Goal: Task Accomplishment & Management: Use online tool/utility

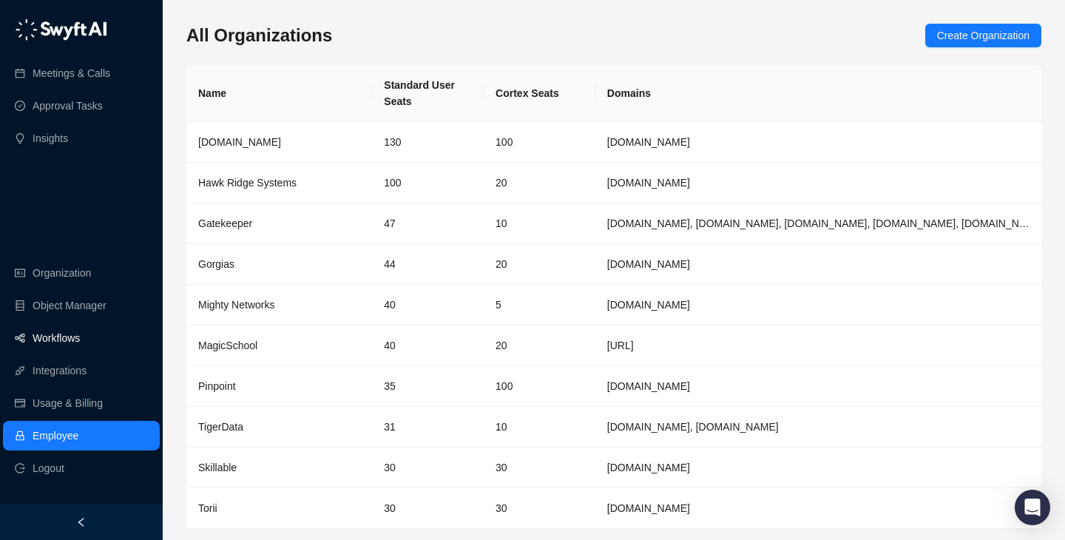
click at [80, 343] on link "Workflows" at bounding box center [56, 338] width 47 height 30
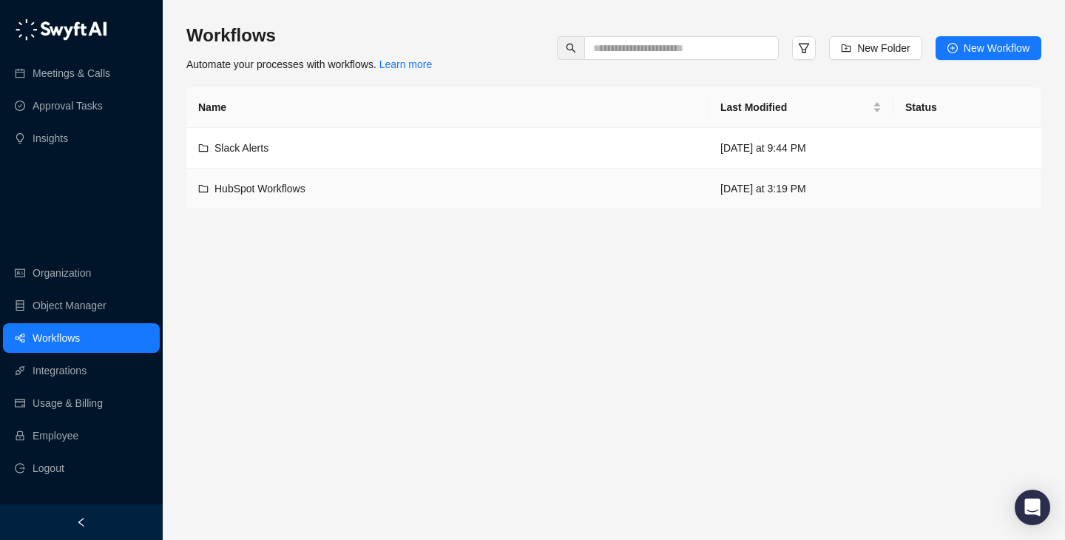
click at [442, 181] on div "HubSpot Workflows" at bounding box center [447, 189] width 499 height 16
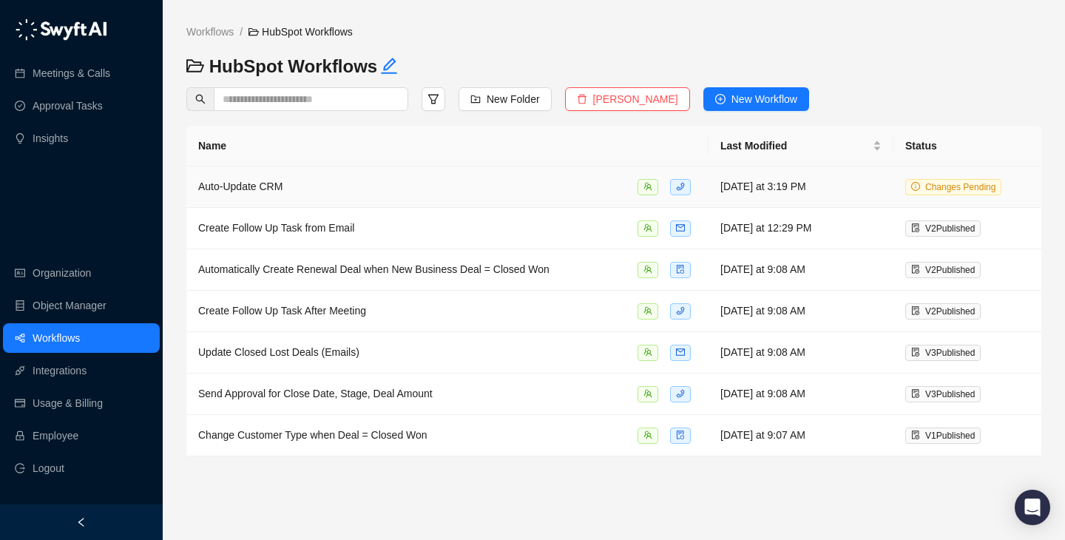
click at [473, 182] on div "Auto-Update CRM" at bounding box center [447, 186] width 499 height 17
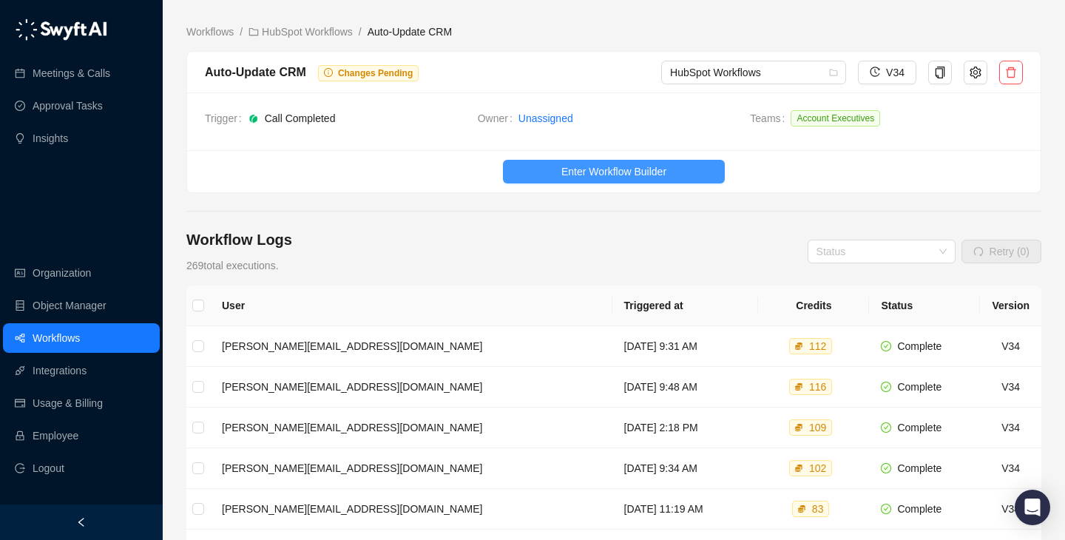
click at [605, 173] on span "Enter Workflow Builder" at bounding box center [614, 172] width 105 height 16
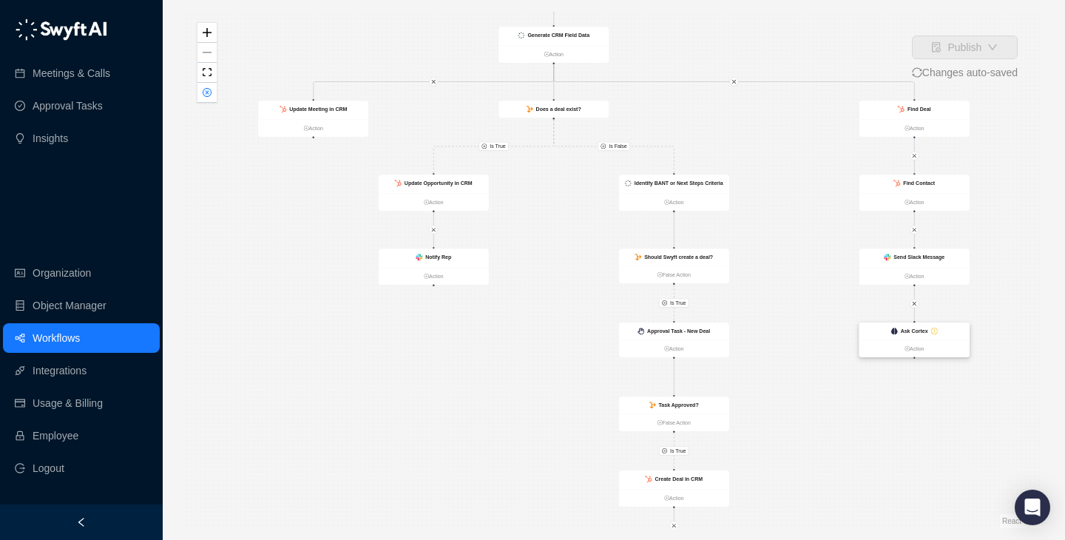
click at [921, 333] on strong "Ask Cortex" at bounding box center [914, 332] width 27 height 6
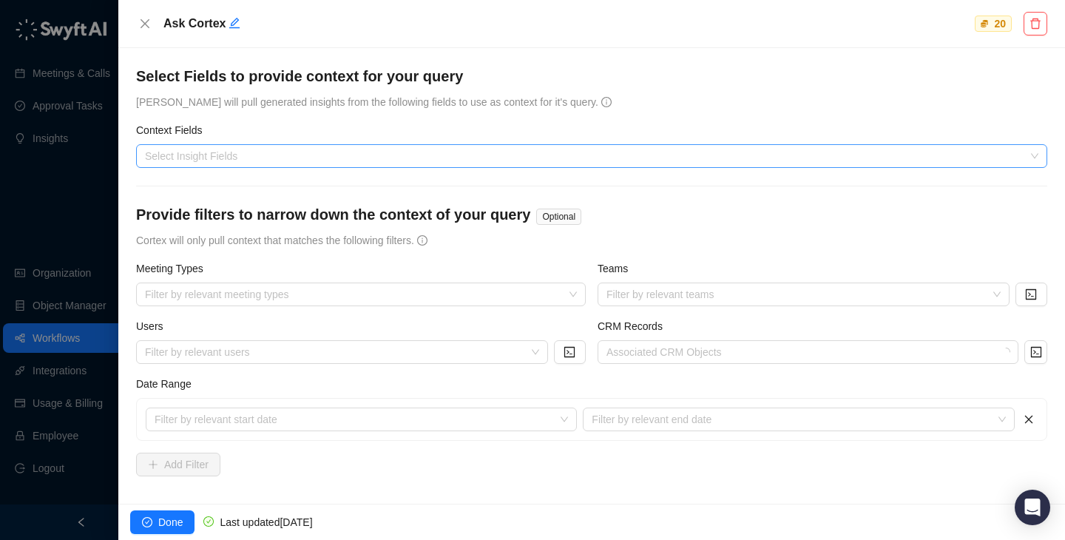
click at [371, 163] on div "Select Insight Fields" at bounding box center [592, 156] width 912 height 24
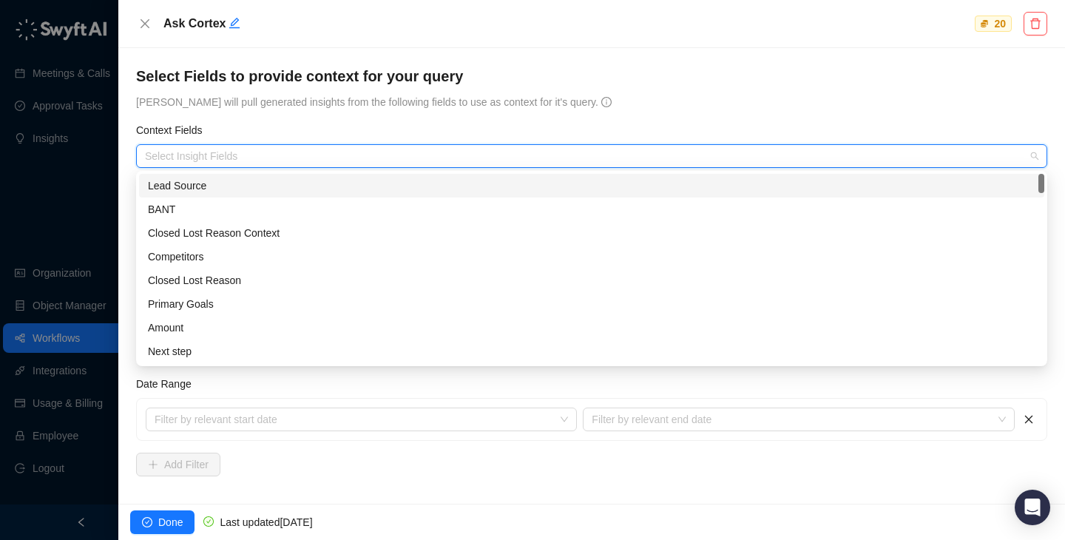
click at [468, 111] on form "**********" at bounding box center [592, 368] width 912 height 605
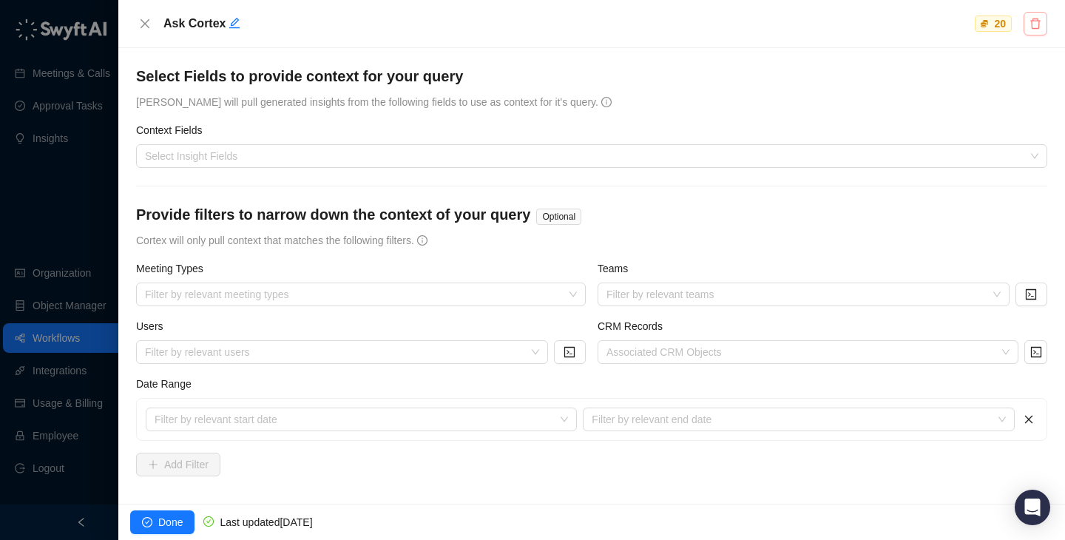
click at [1037, 22] on icon "delete" at bounding box center [1036, 24] width 12 height 12
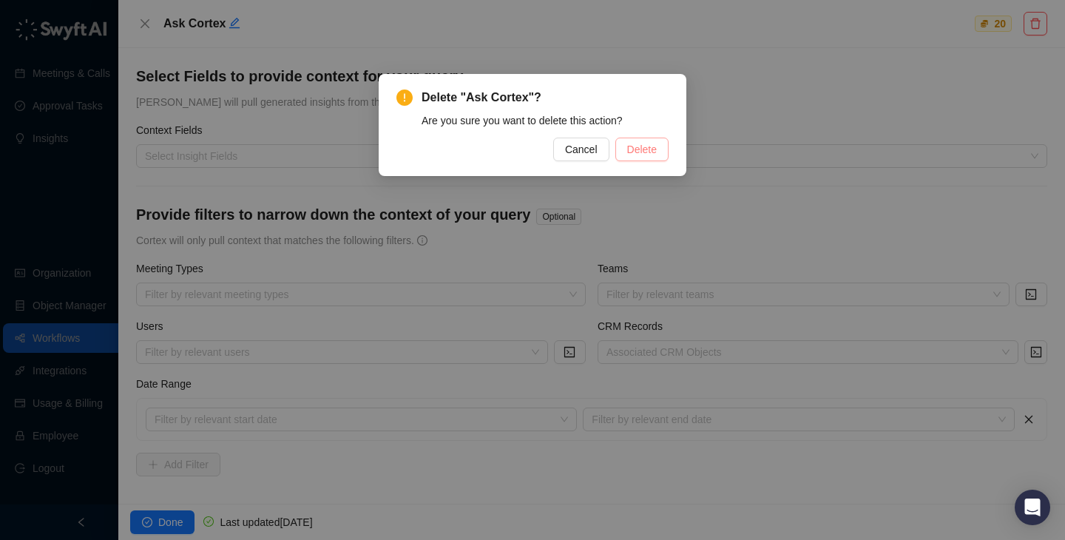
click at [648, 150] on span "Delete" at bounding box center [642, 149] width 30 height 16
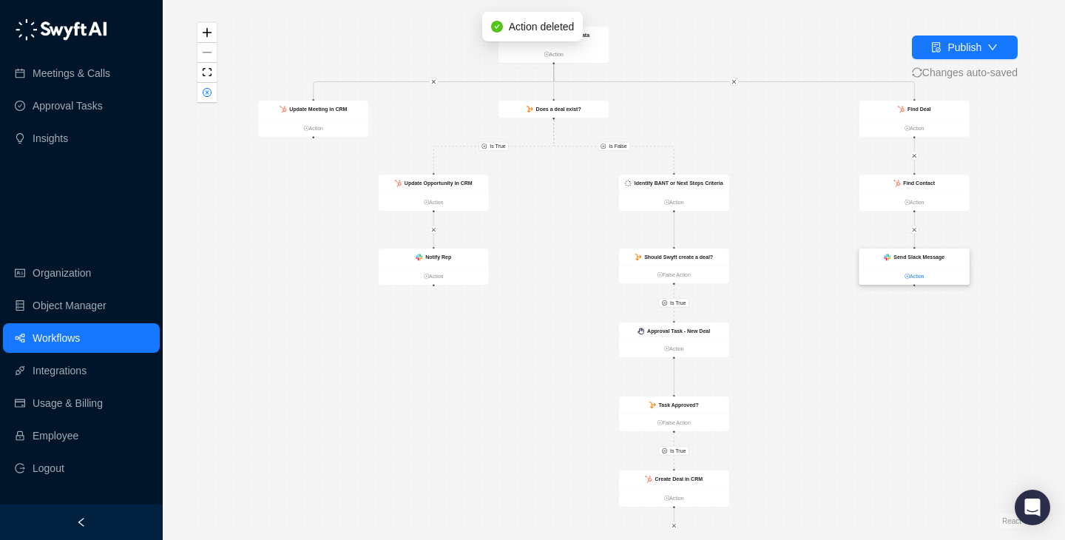
click at [910, 275] on link "Action" at bounding box center [915, 276] width 110 height 8
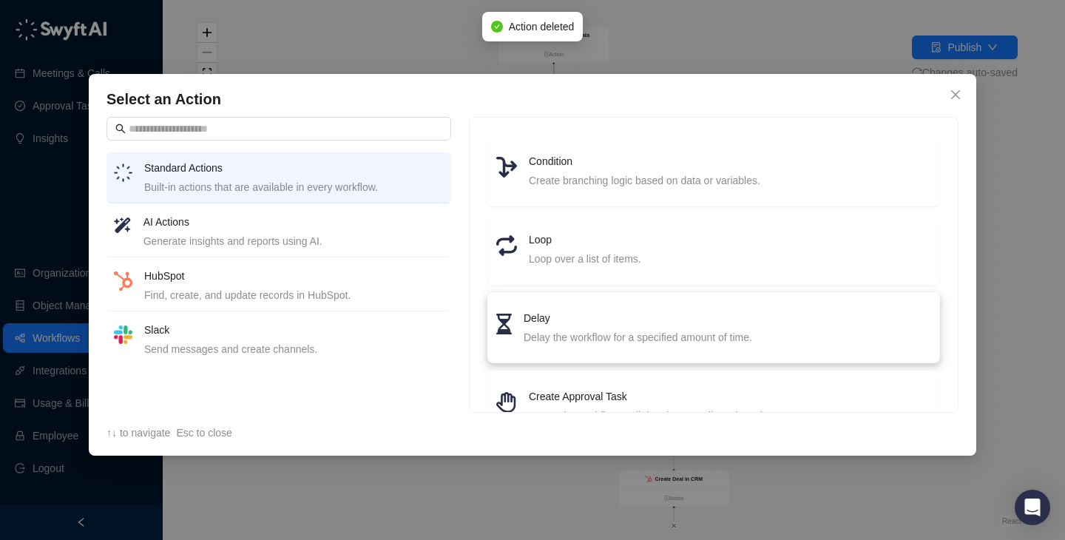
click at [553, 346] on li "Delay Delay the workflow for a specified amount of time." at bounding box center [713, 327] width 435 height 53
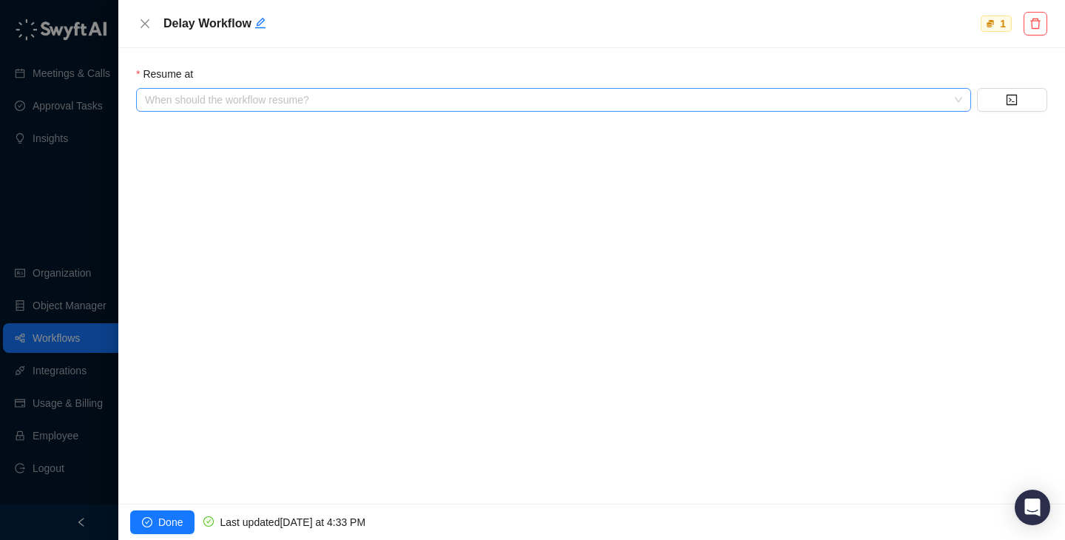
click at [249, 107] on input "search" at bounding box center [549, 100] width 809 height 22
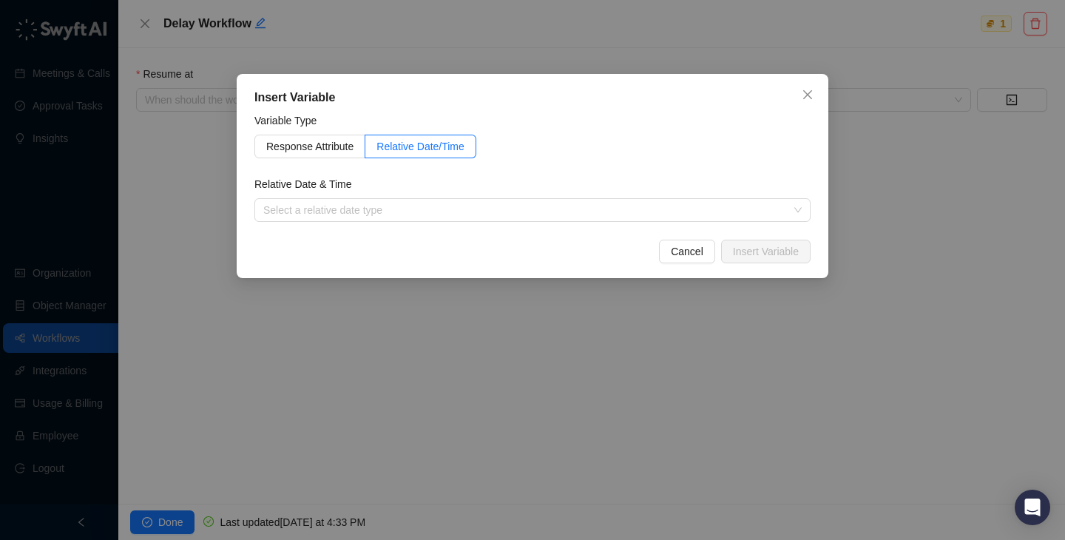
click at [674, 264] on div "Insert Variable Variable Type Response Attribute Relative Date/Time Relative Da…" at bounding box center [533, 176] width 592 height 204
click at [678, 252] on span "Cancel" at bounding box center [687, 251] width 33 height 16
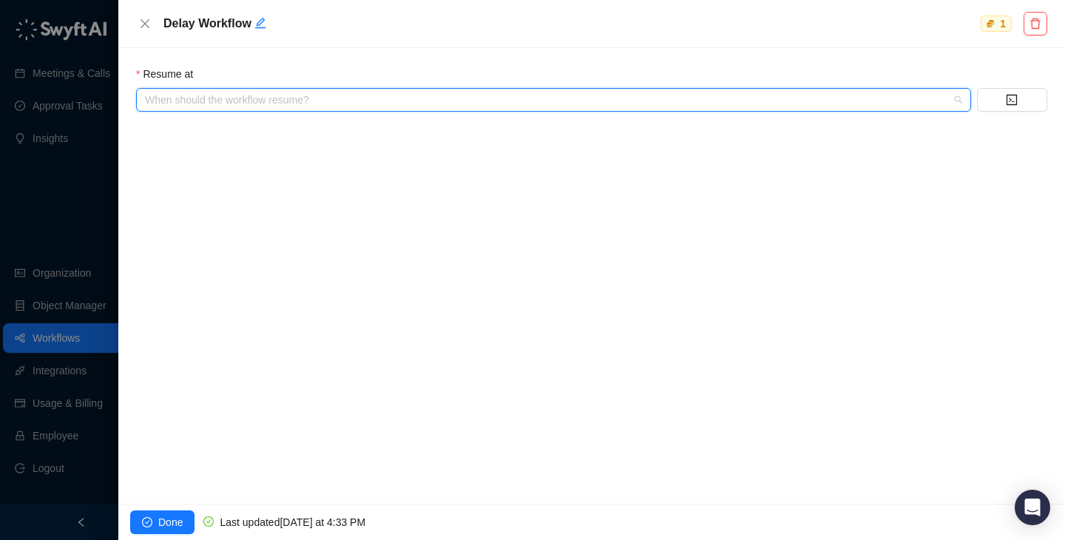
click at [245, 101] on input "search" at bounding box center [549, 100] width 809 height 22
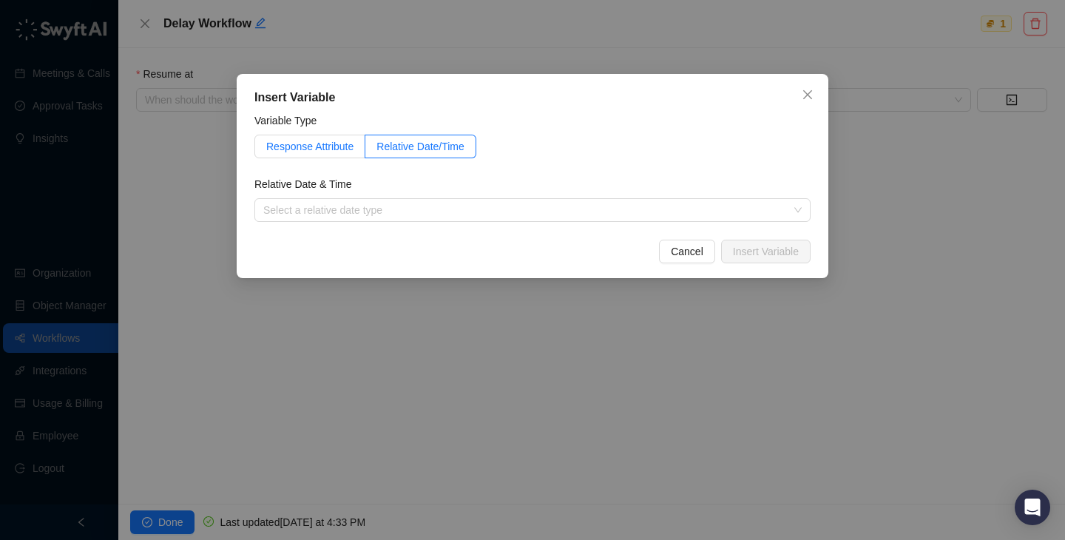
click at [326, 147] on span "Response Attribute" at bounding box center [309, 147] width 87 height 12
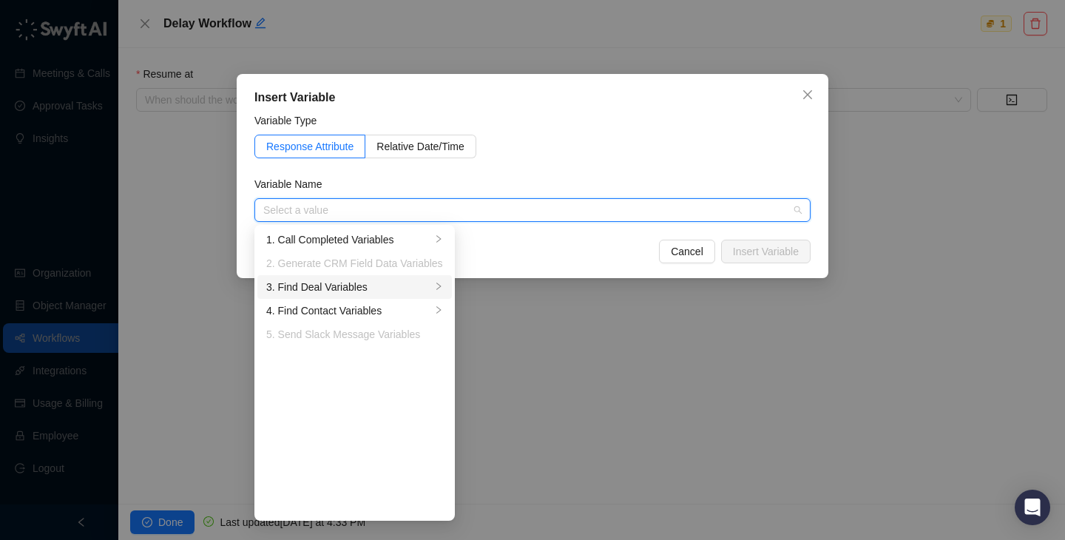
click at [382, 276] on li "3. Find Deal Variables" at bounding box center [354, 287] width 195 height 24
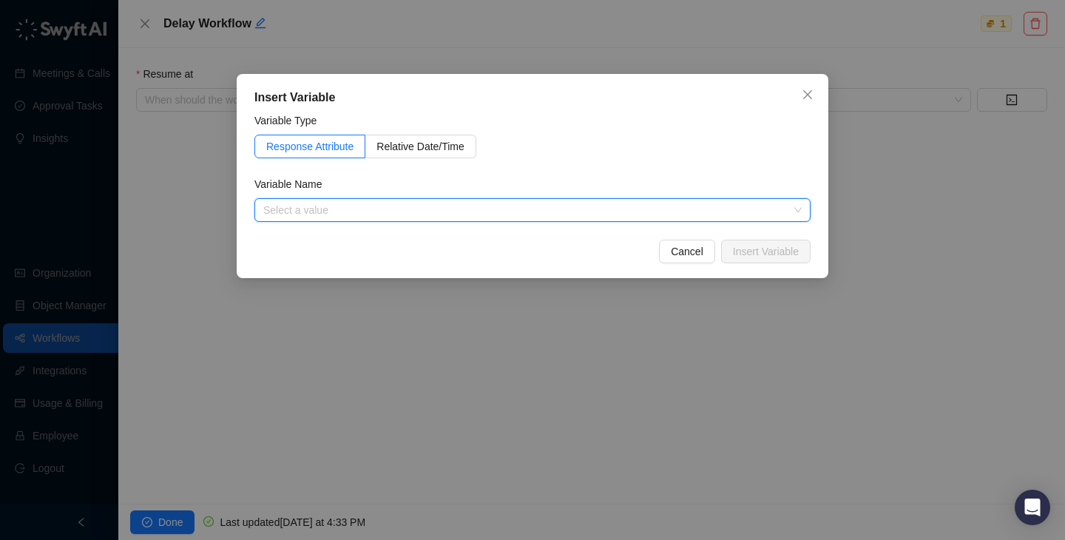
click at [425, 165] on form "Variable Type Response Attribute Relative Date/Time Variable Name Select a valu…" at bounding box center [533, 167] width 556 height 110
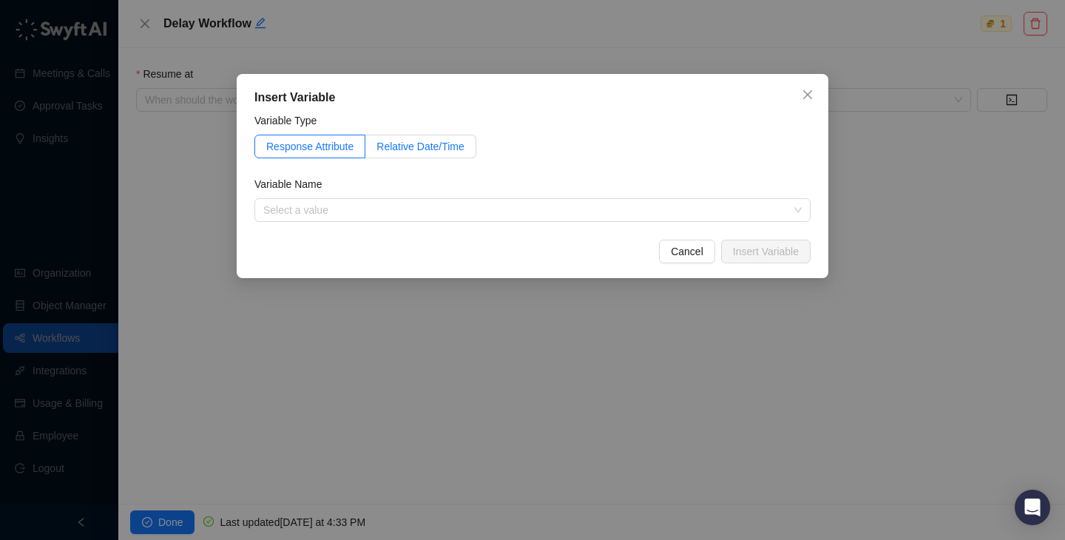
click at [442, 146] on span "Relative Date/Time" at bounding box center [421, 147] width 88 height 12
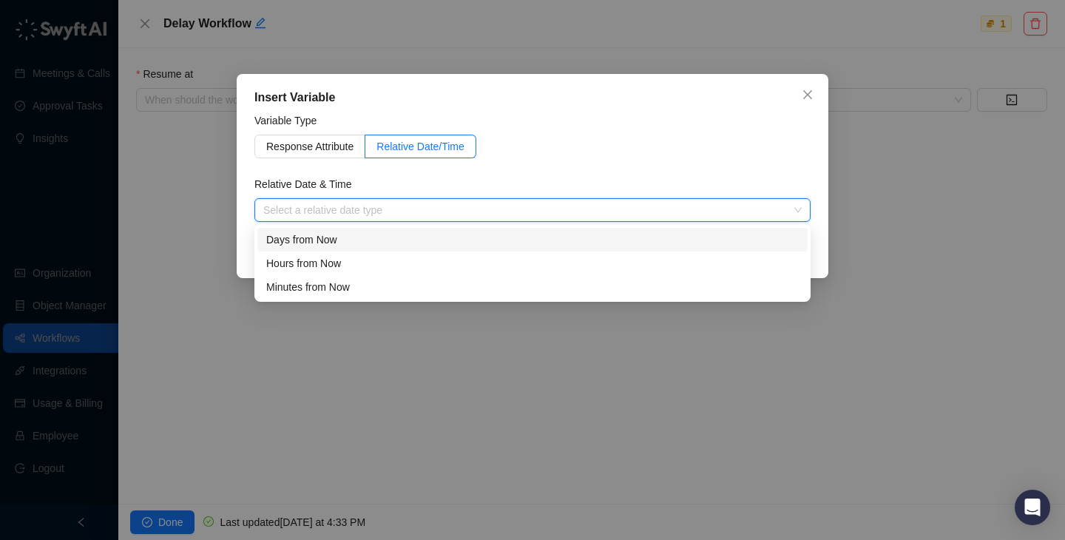
click at [425, 206] on input "search" at bounding box center [528, 210] width 530 height 22
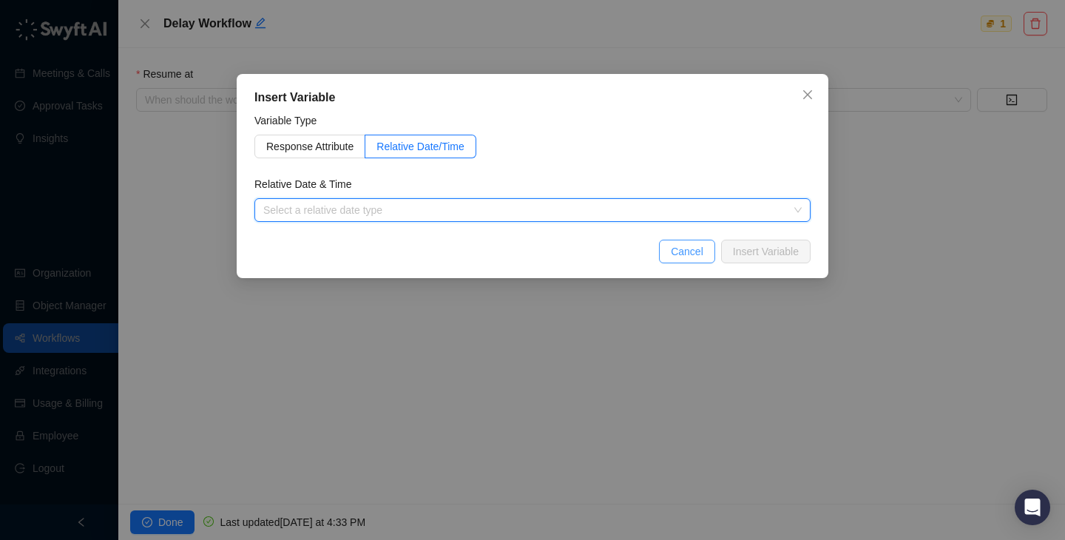
click at [673, 240] on button "Cancel" at bounding box center [687, 252] width 56 height 24
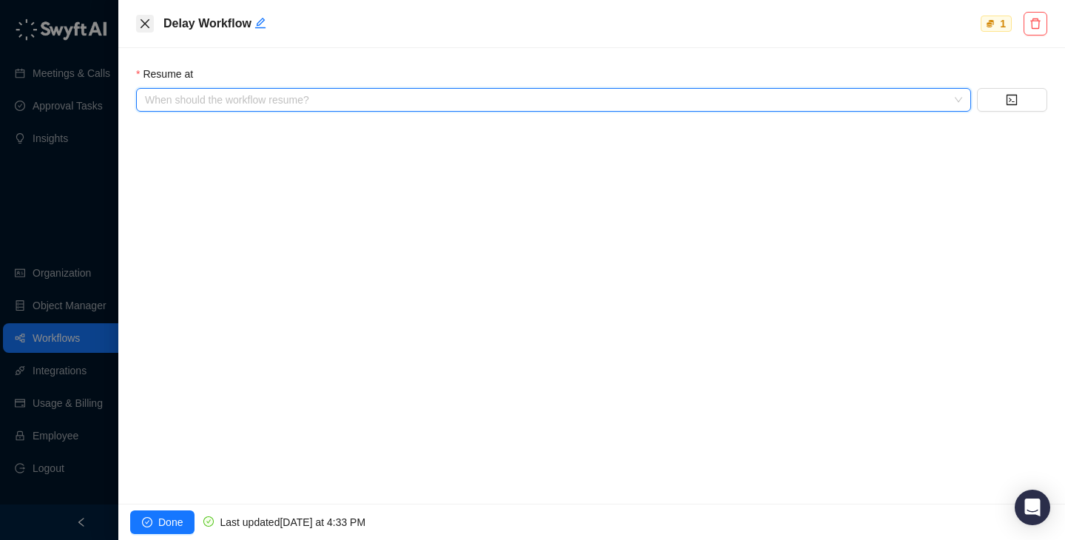
click at [146, 17] on button "Close" at bounding box center [145, 24] width 18 height 18
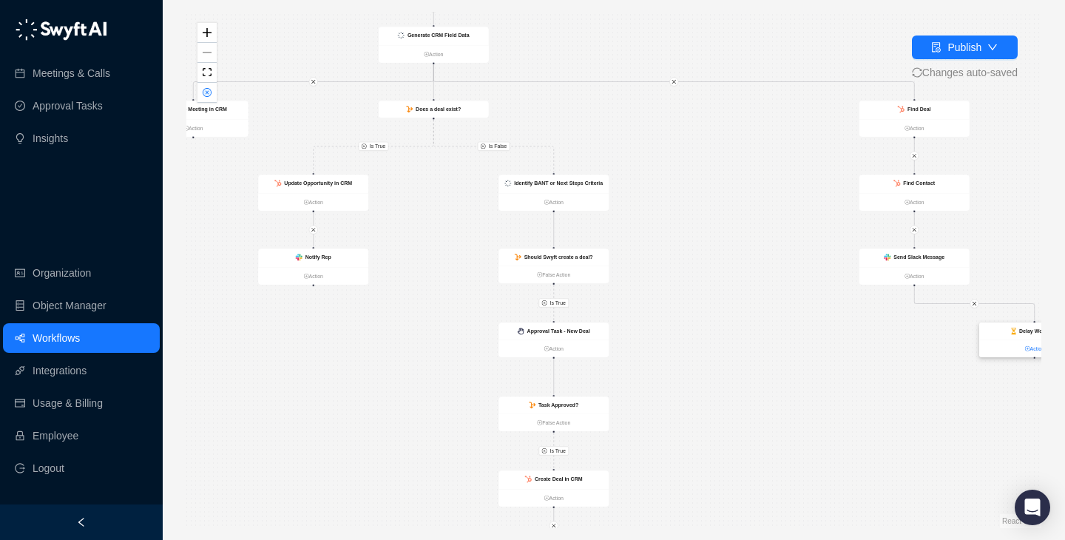
click at [1031, 349] on link "Action" at bounding box center [1035, 349] width 110 height 8
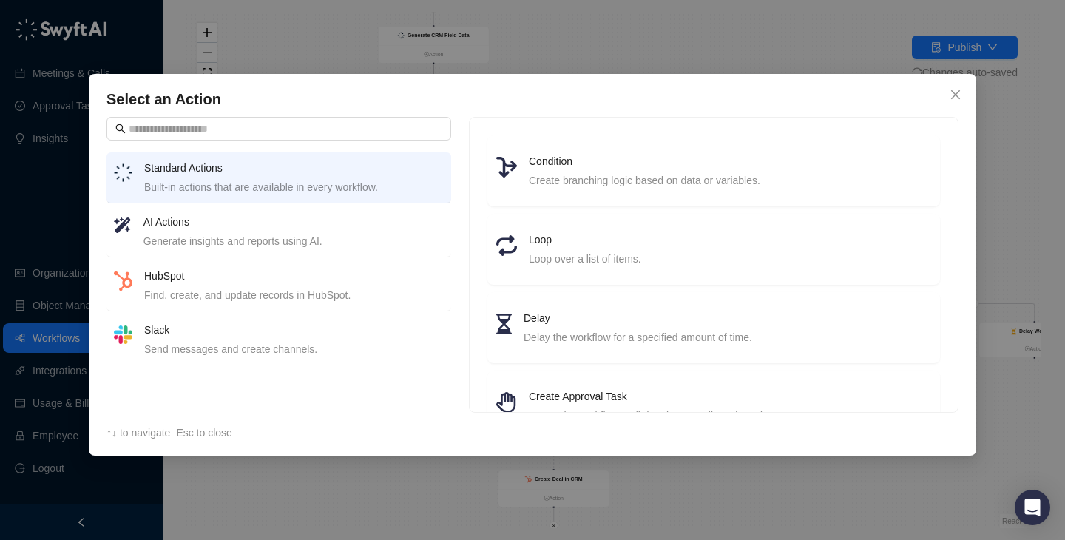
click at [284, 287] on div "Find, create, and update records in HubSpot." at bounding box center [294, 295] width 300 height 16
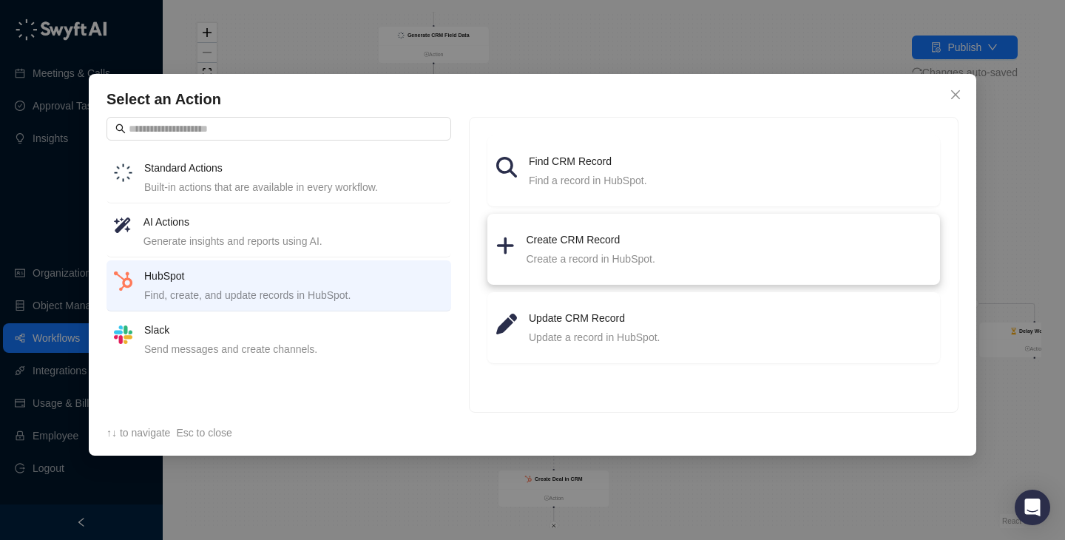
click at [574, 260] on div "Create a record in HubSpot." at bounding box center [729, 259] width 405 height 16
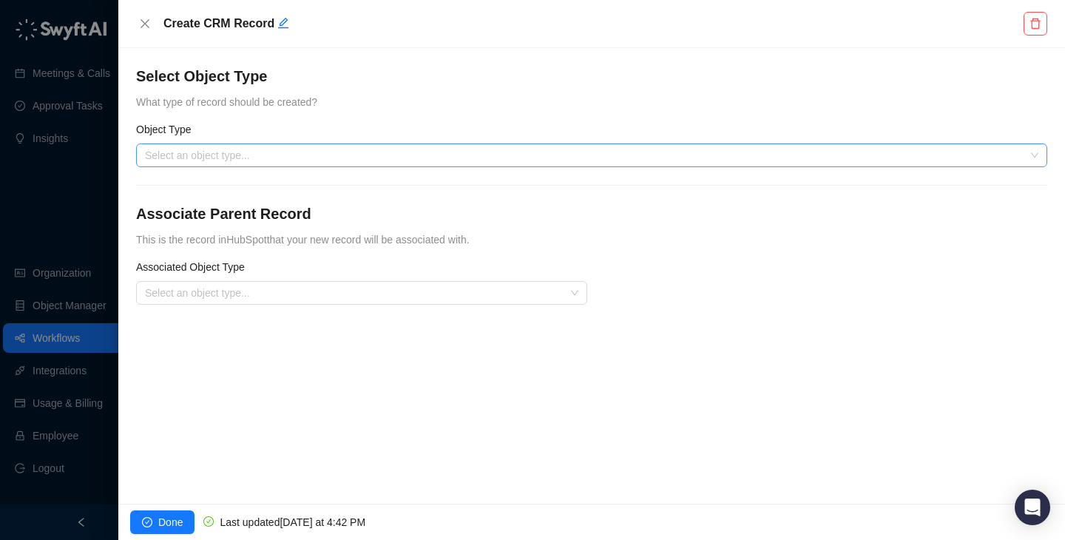
click at [371, 162] on input "search" at bounding box center [587, 155] width 885 height 22
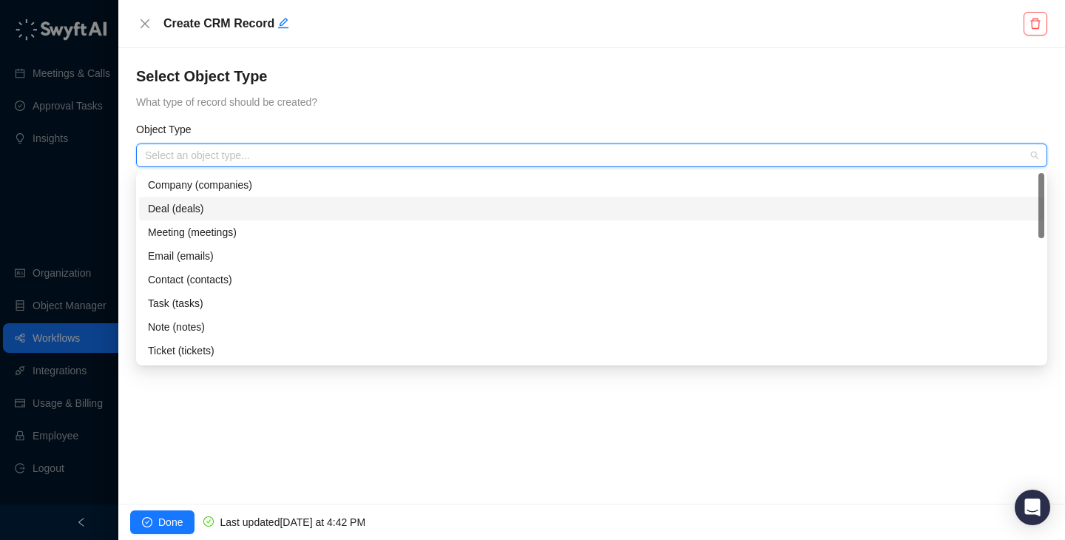
click at [320, 203] on div "Deal (deals)" at bounding box center [592, 209] width 888 height 16
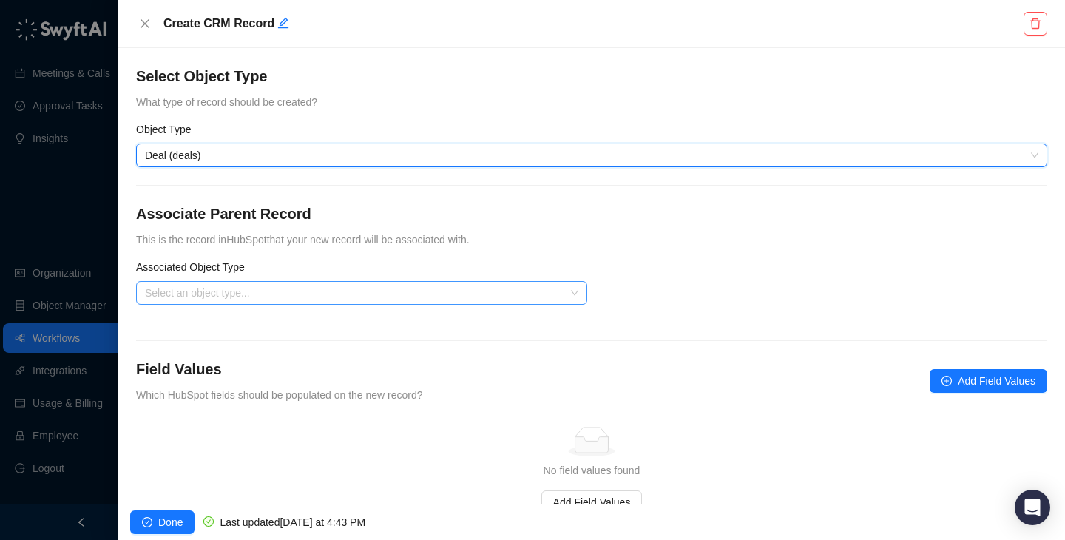
click at [354, 290] on input "search" at bounding box center [357, 293] width 425 height 22
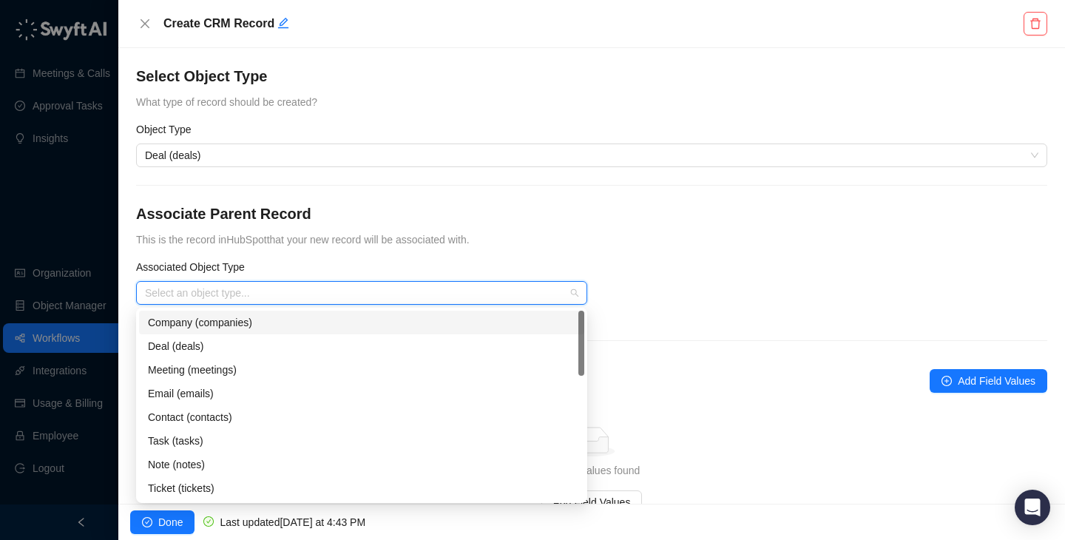
click at [280, 333] on div "Company (companies)" at bounding box center [361, 323] width 445 height 24
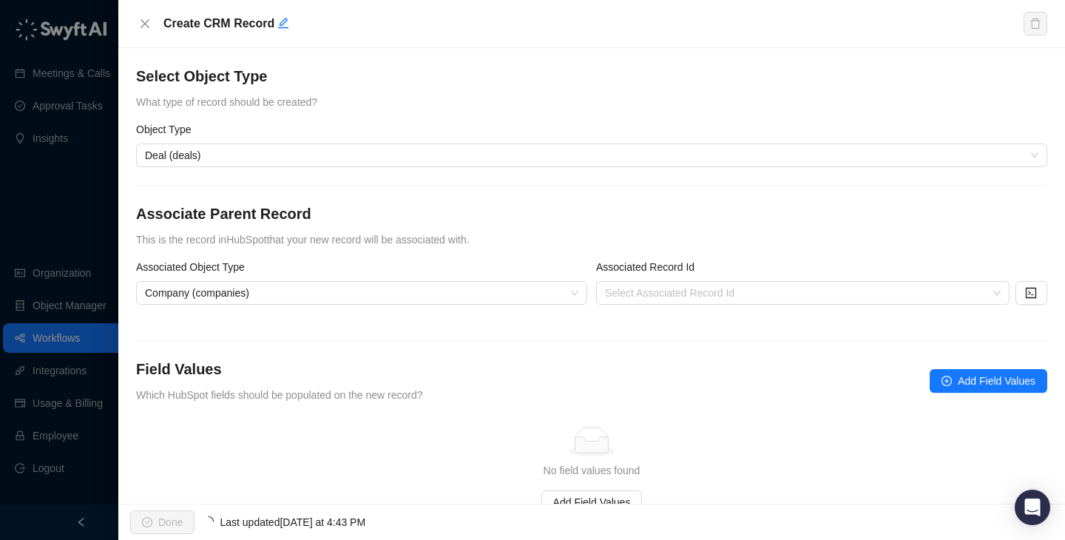
click at [346, 252] on form "Object Type Deal (deals) Associate Parent Record This is the record in HubSpot …" at bounding box center [592, 317] width 912 height 393
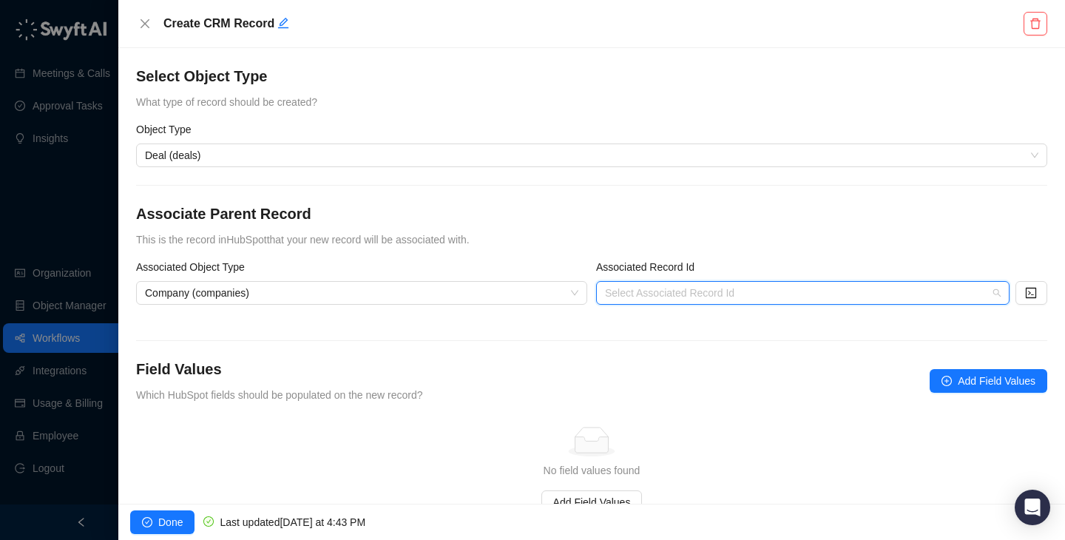
click at [742, 288] on input "search" at bounding box center [798, 293] width 387 height 22
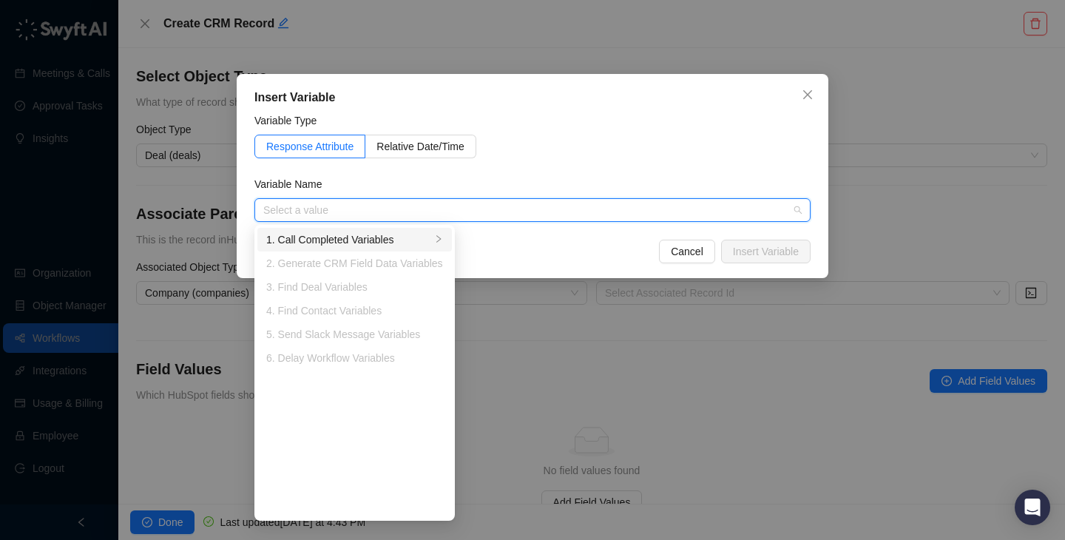
click at [363, 243] on div "1. Call Completed Variables" at bounding box center [348, 240] width 165 height 16
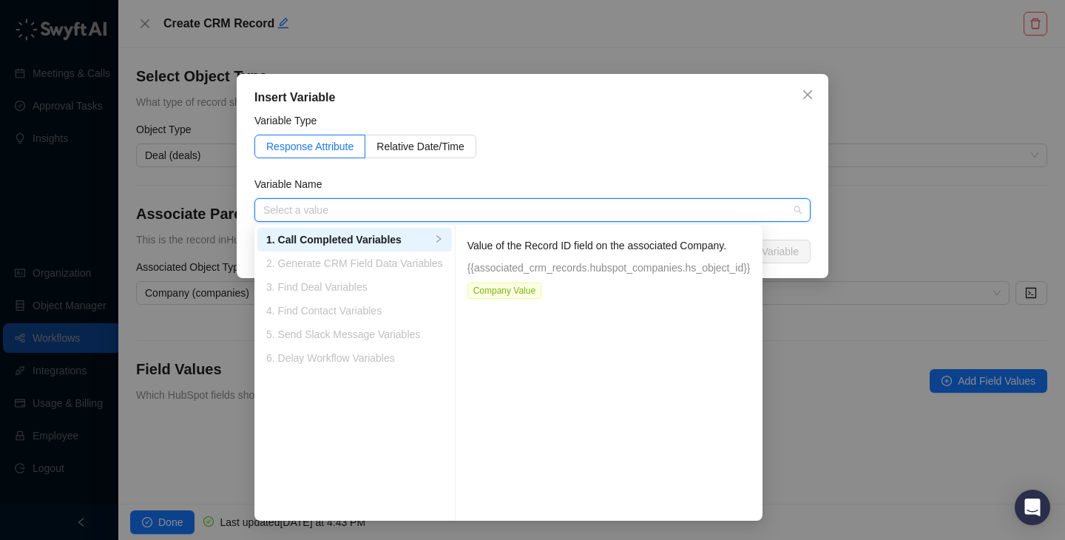
click at [793, 187] on div "Variable Name" at bounding box center [533, 187] width 556 height 22
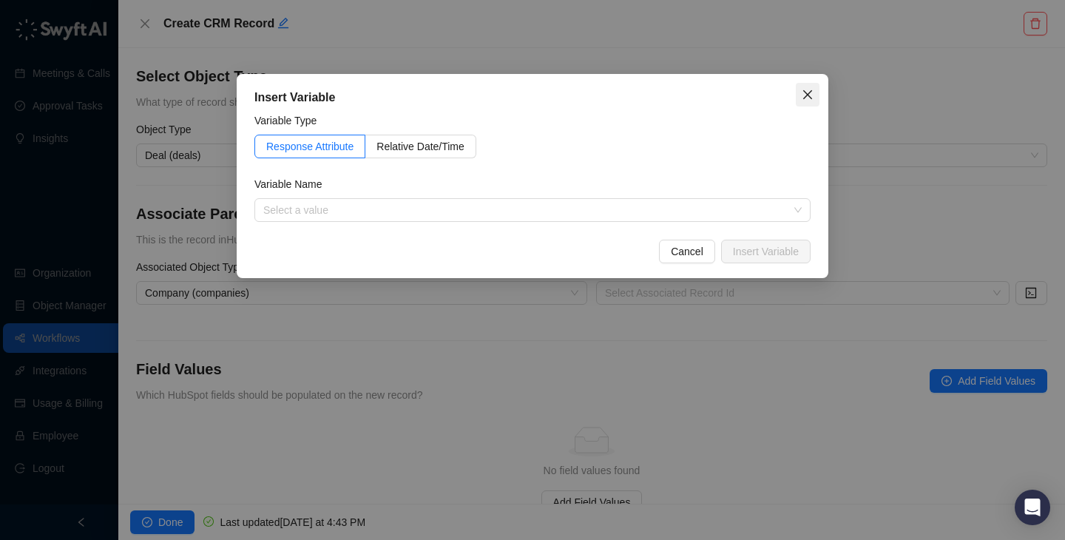
click at [804, 92] on icon "close" at bounding box center [808, 95] width 12 height 12
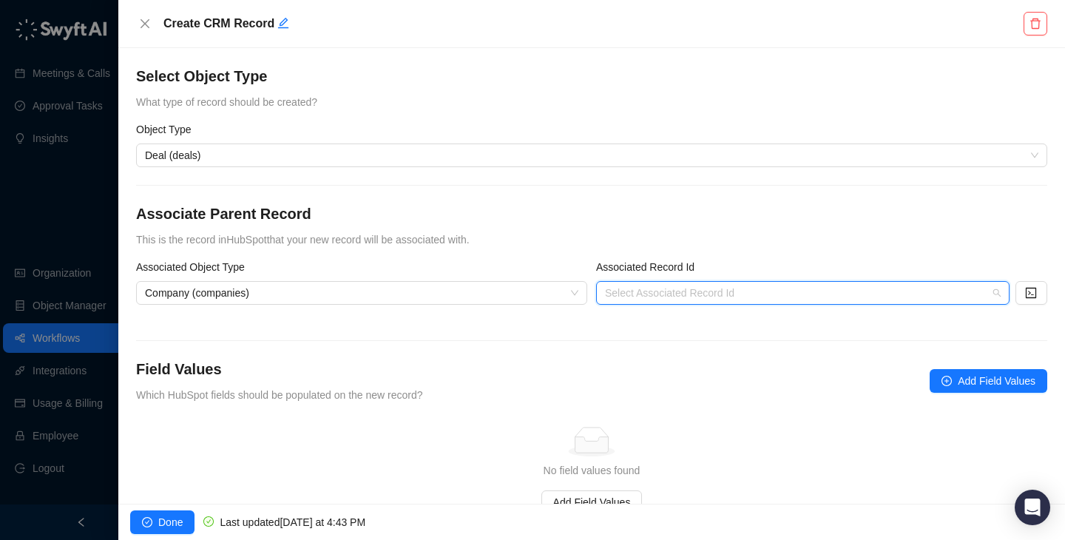
click at [679, 300] on input "search" at bounding box center [798, 293] width 387 height 22
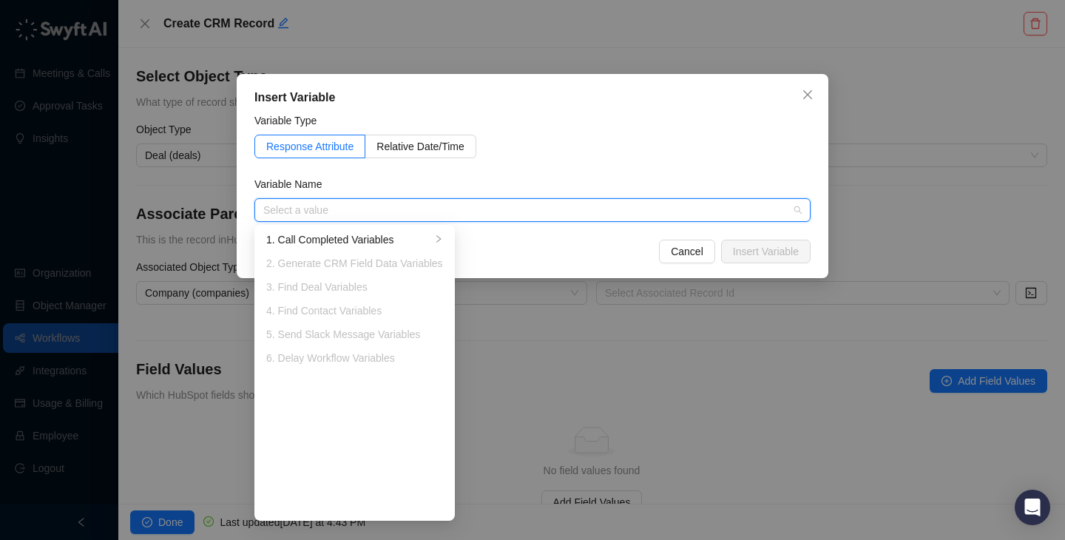
click at [579, 212] on input "search" at bounding box center [528, 210] width 530 height 22
click at [380, 248] on li "1. Call Completed Variables" at bounding box center [354, 240] width 195 height 24
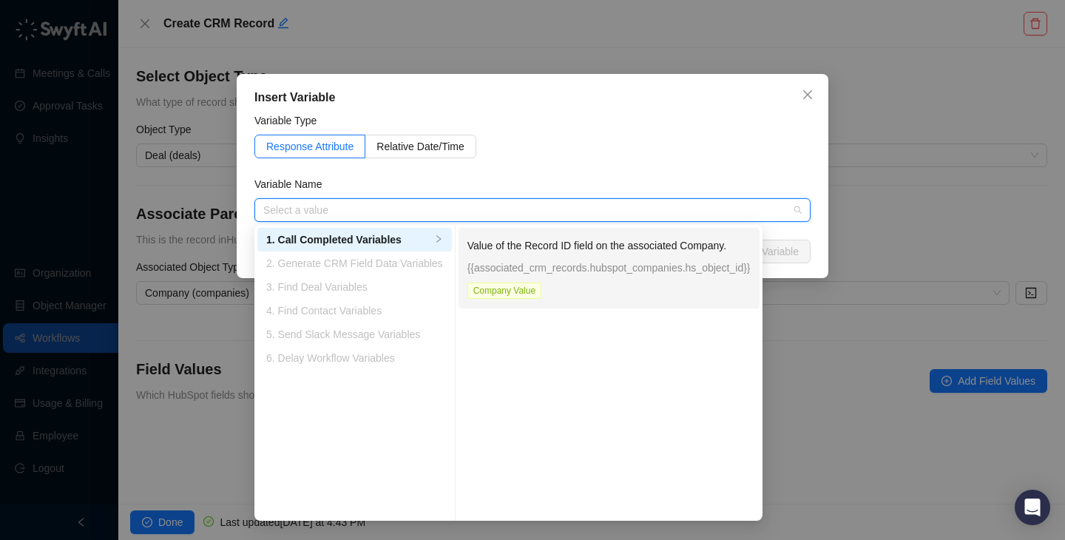
click at [570, 260] on p "{{associated_crm_records.hubspot_companies.hs_object_id}}" at bounding box center [609, 268] width 283 height 16
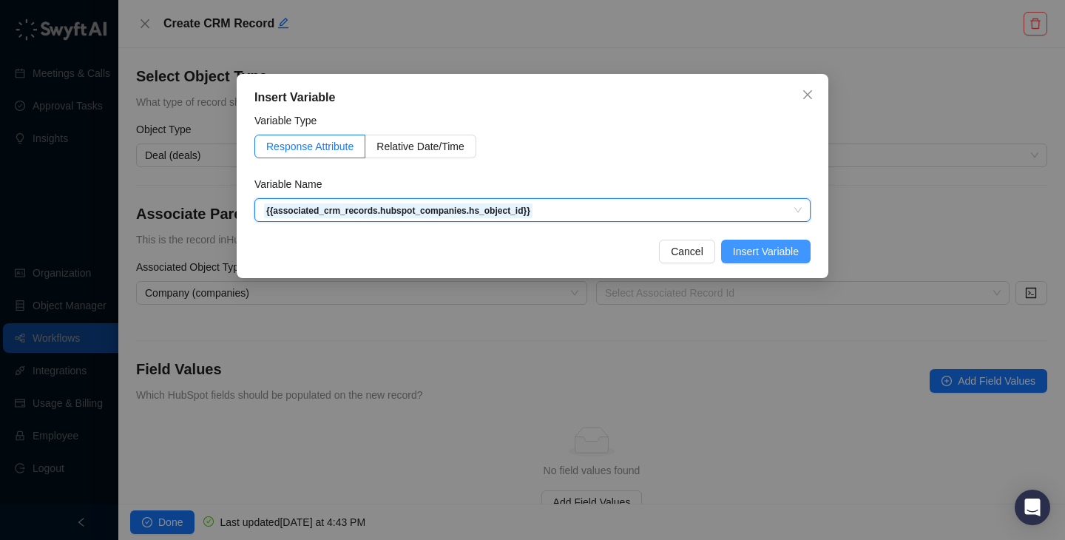
click at [755, 252] on span "Insert Variable" at bounding box center [766, 251] width 66 height 16
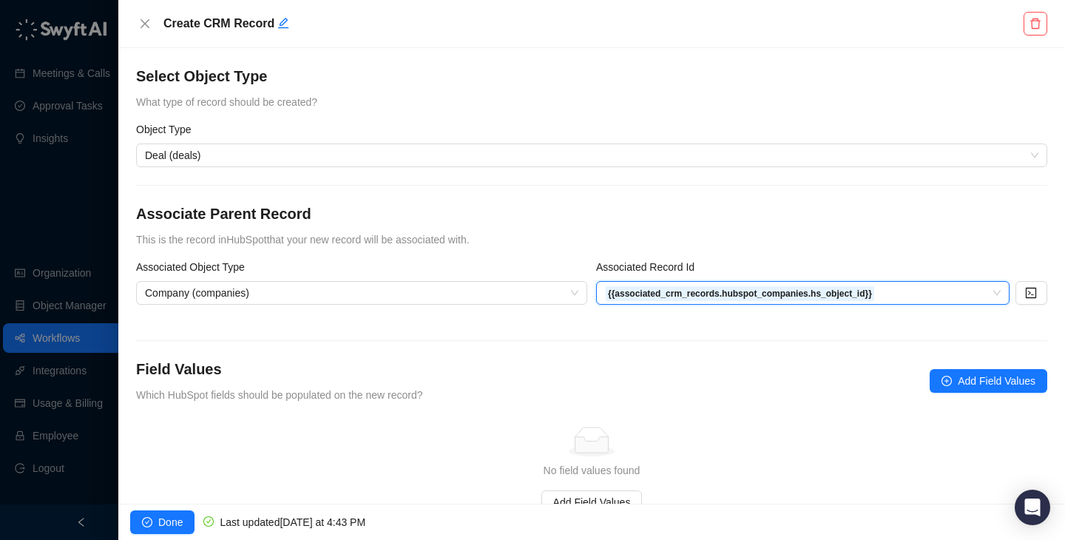
click at [589, 224] on div "Associate Parent Record This is the record in HubSpot that your new record will…" at bounding box center [592, 225] width 912 height 44
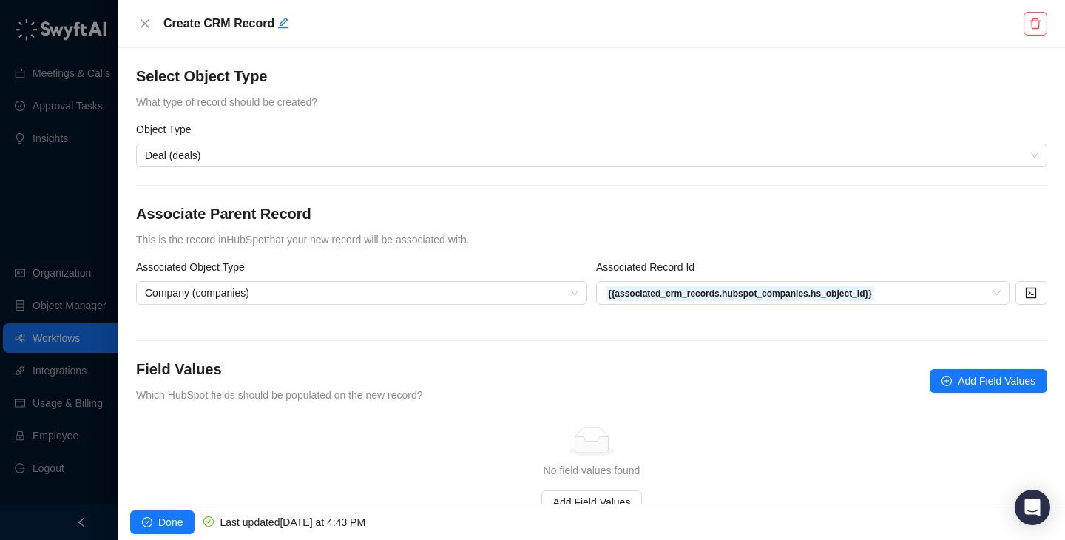
scroll to position [52, 0]
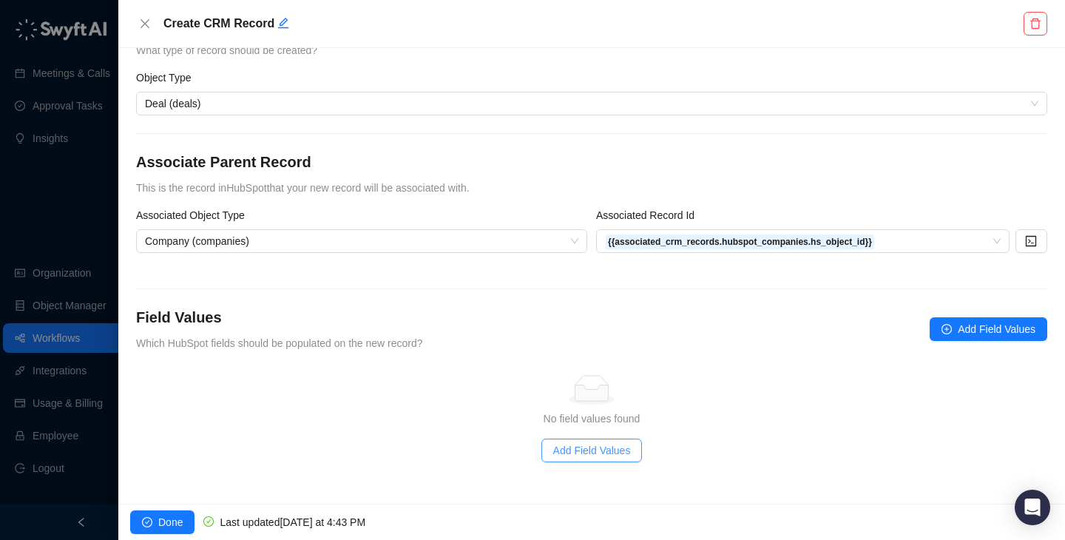
click at [605, 451] on span "Add Field Values" at bounding box center [592, 450] width 78 height 16
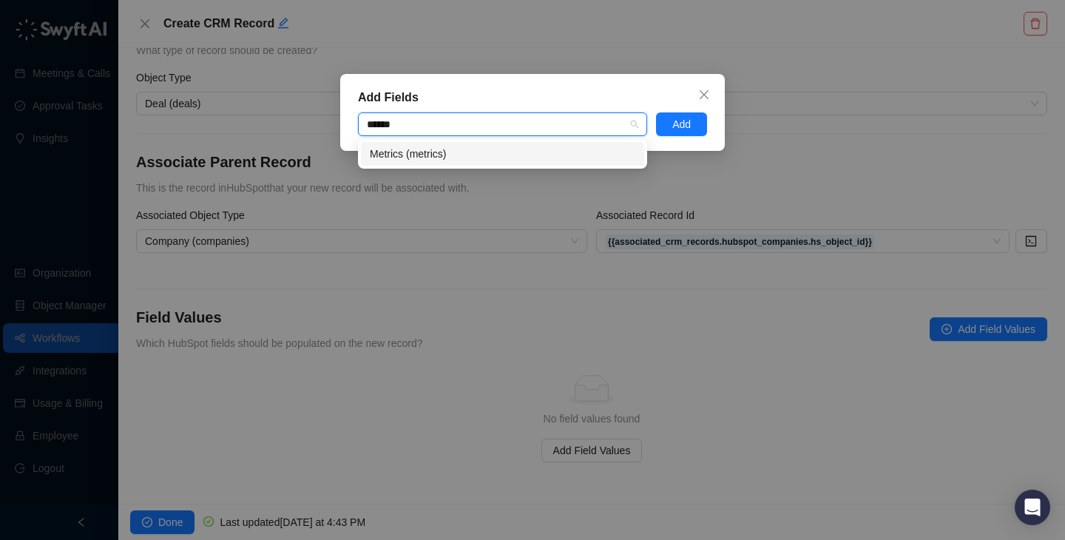
type input "*******"
click at [482, 164] on div "Metrics (metrics)" at bounding box center [502, 154] width 283 height 24
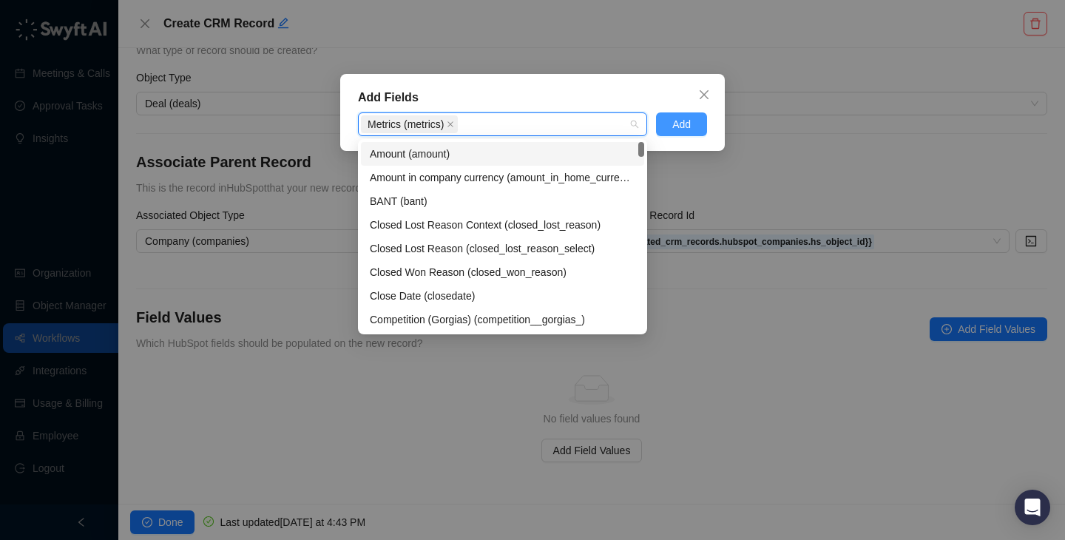
click at [671, 123] on button "Add" at bounding box center [681, 124] width 51 height 24
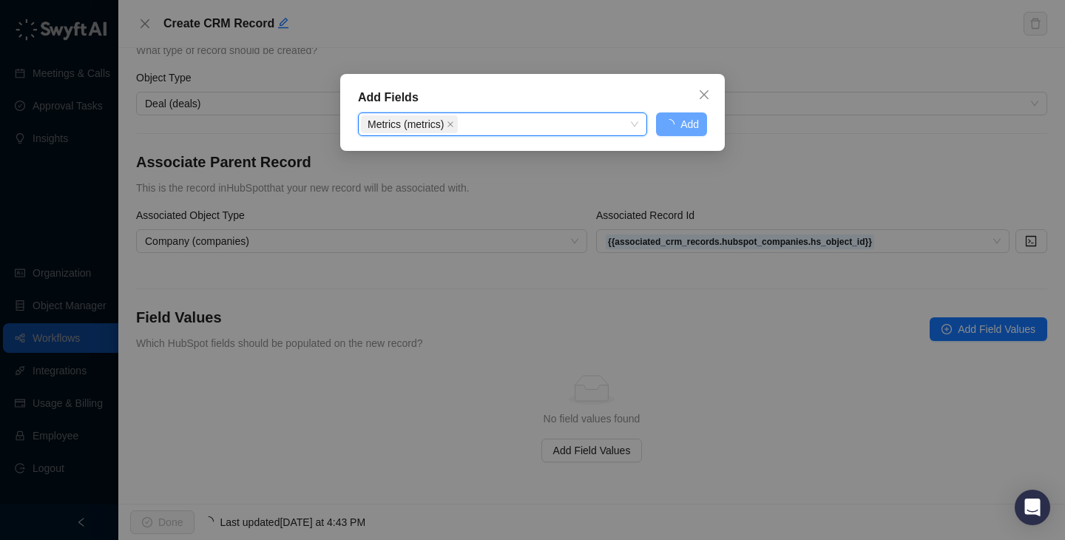
scroll to position [16, 0]
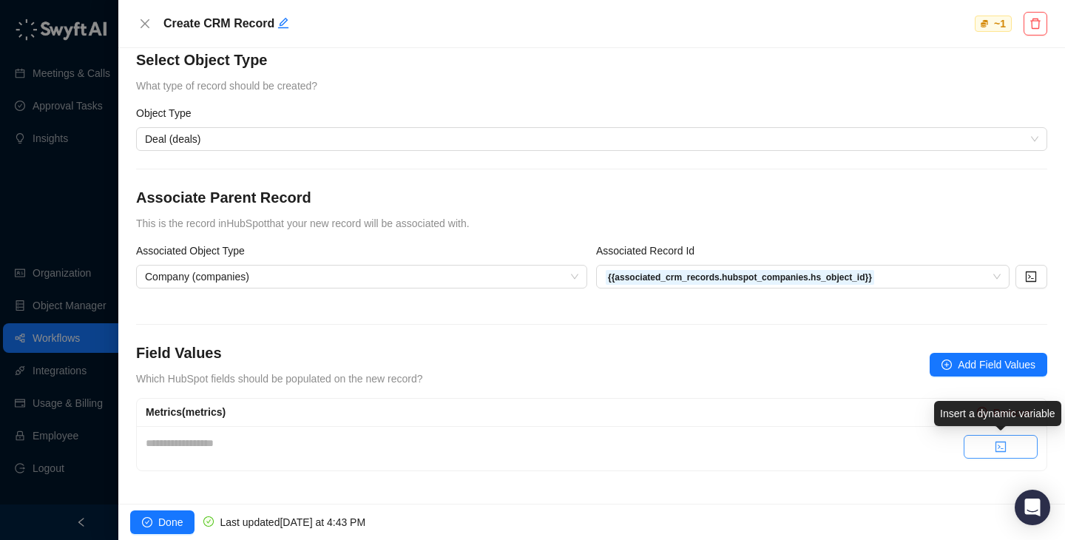
click at [983, 443] on button "button" at bounding box center [1001, 447] width 74 height 24
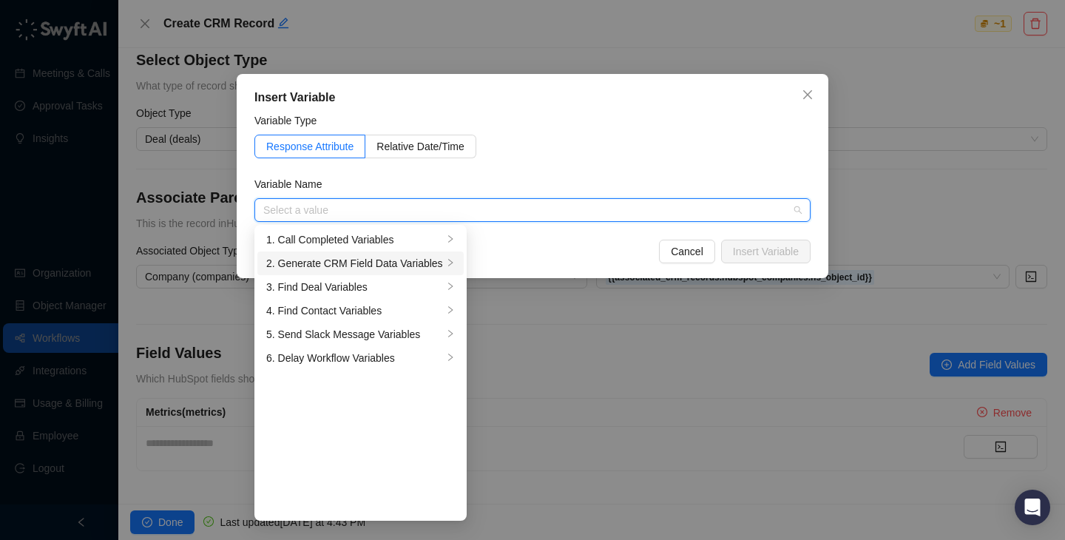
click at [391, 259] on div "2. Generate CRM Field Data Variables" at bounding box center [354, 263] width 177 height 16
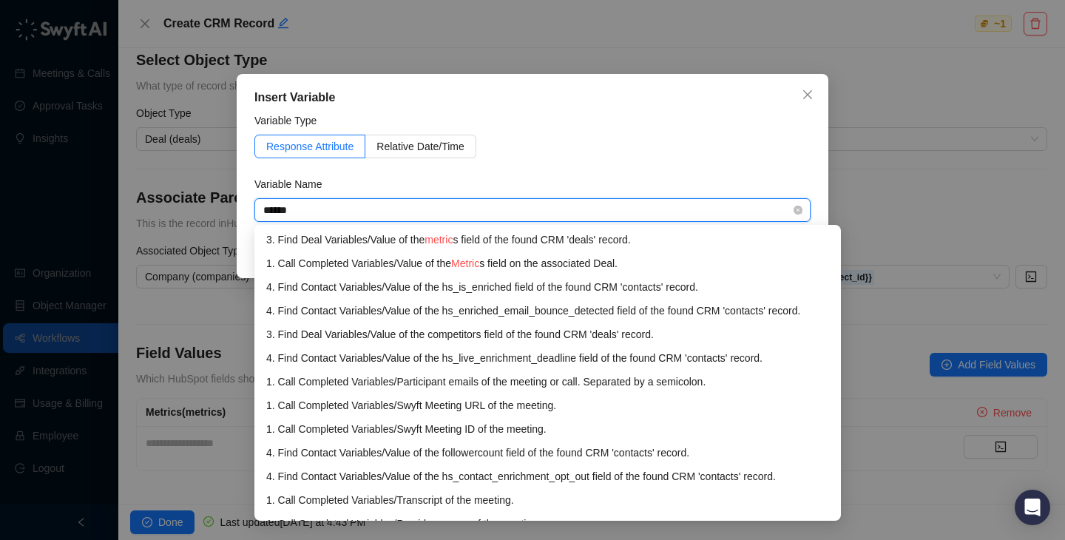
type input "*******"
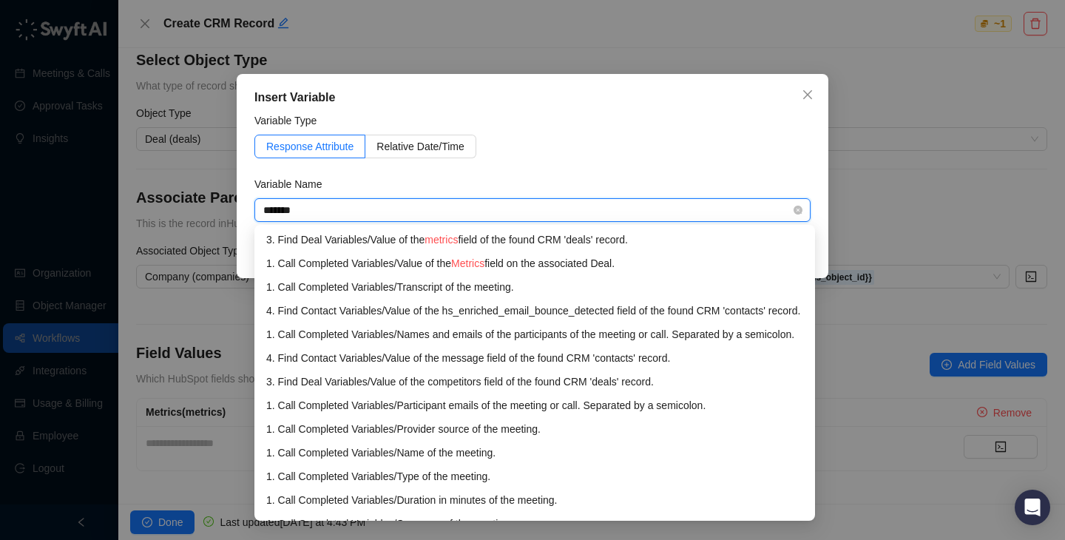
click at [546, 214] on input "*******" at bounding box center [528, 210] width 530 height 22
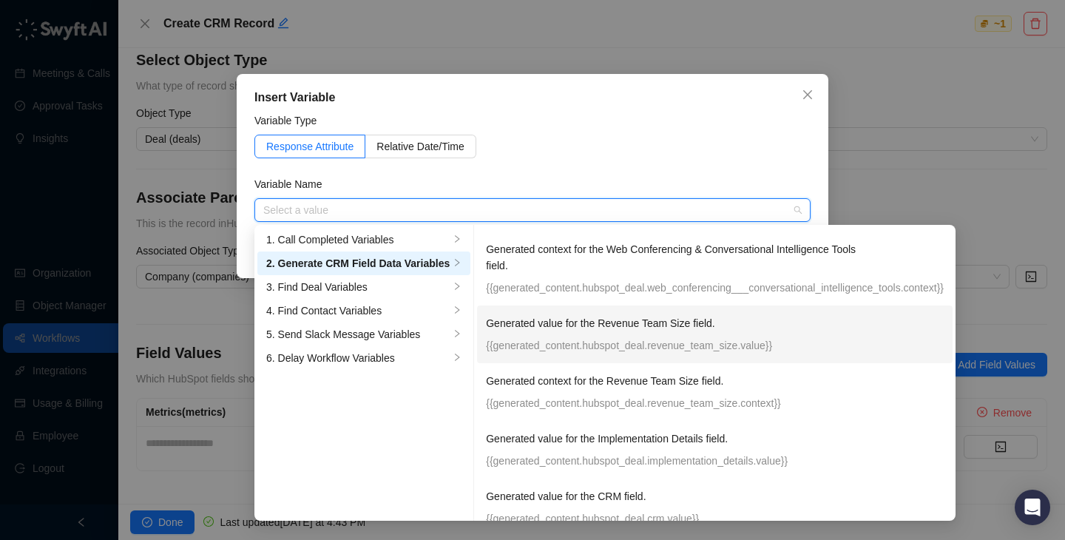
scroll to position [308, 0]
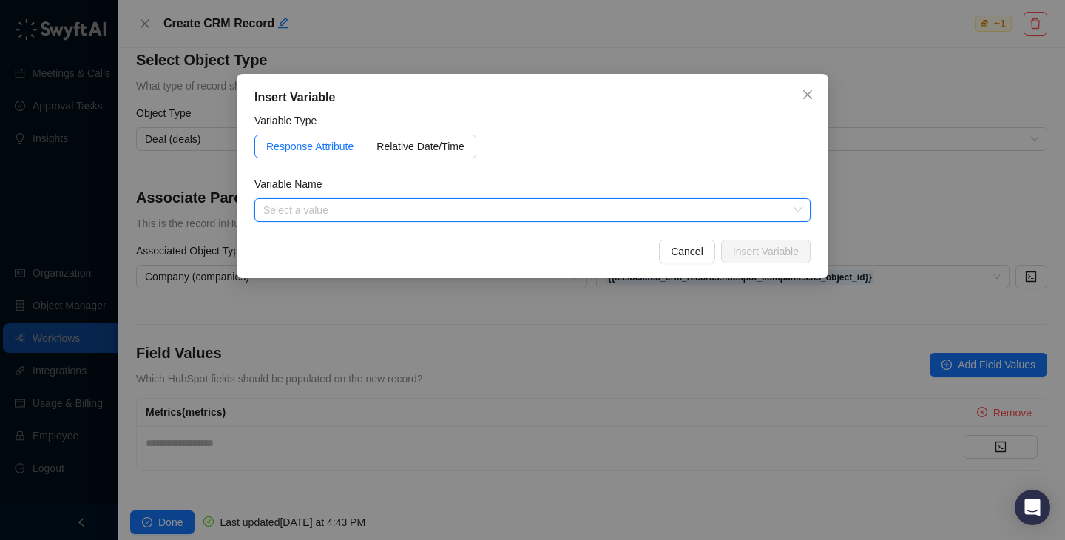
click at [569, 220] on input "search" at bounding box center [528, 210] width 530 height 22
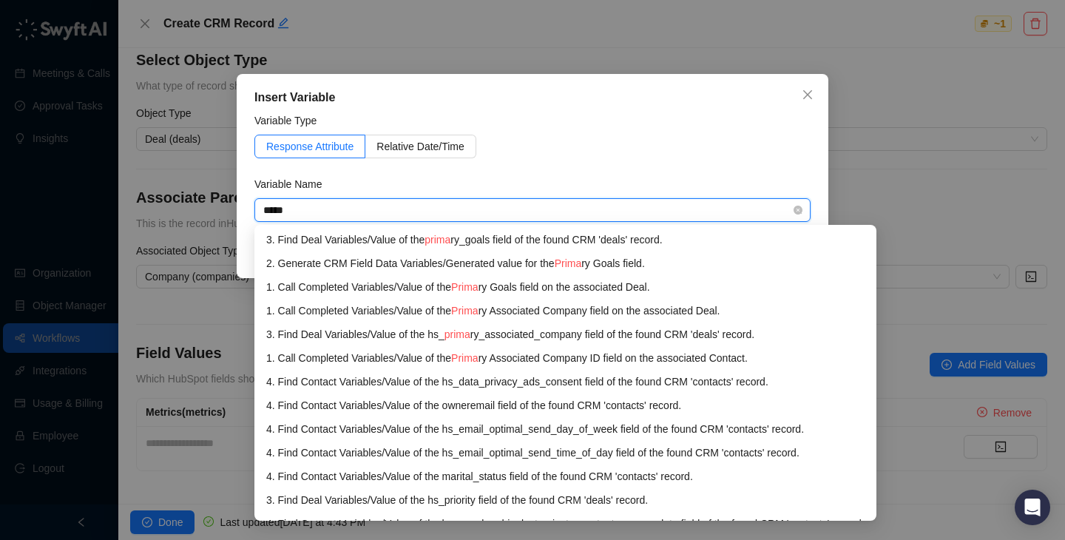
type input "******"
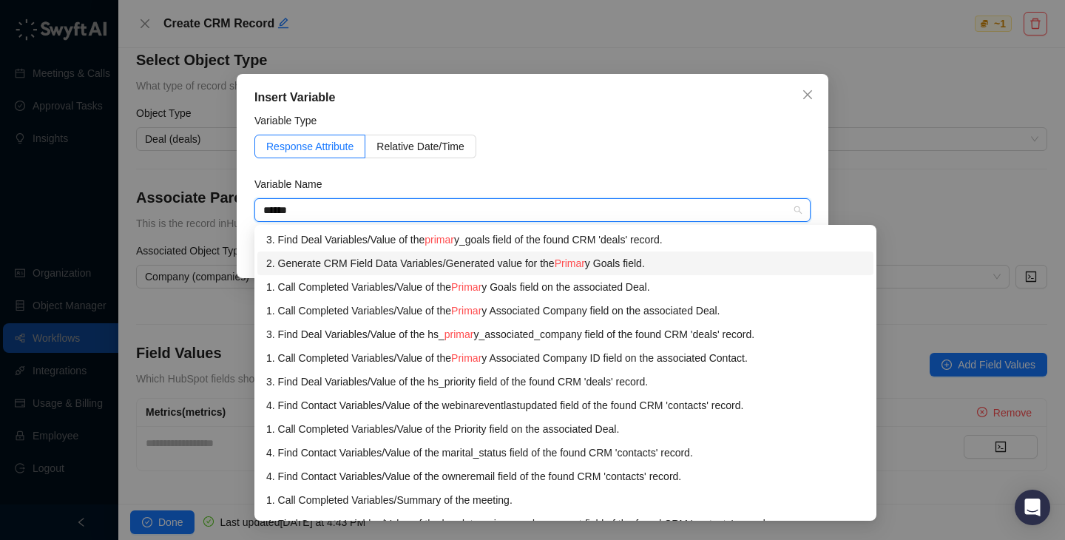
click at [447, 263] on div "2. Generate CRM Field Data Variables / Generated value for the Primar y Goals f…" at bounding box center [565, 263] width 599 height 16
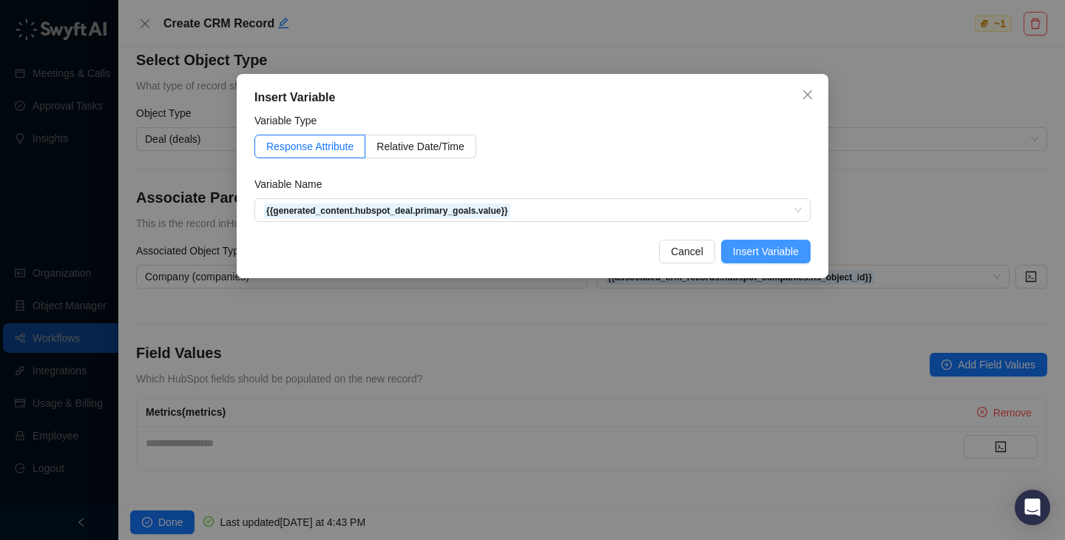
click at [771, 259] on span "Insert Variable" at bounding box center [766, 251] width 66 height 16
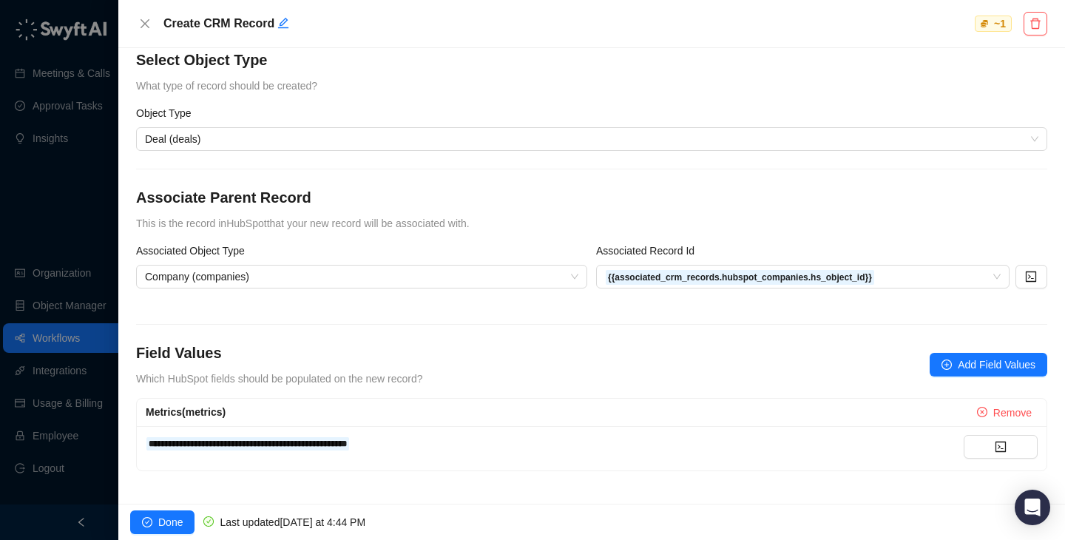
click at [58, 215] on div at bounding box center [532, 270] width 1065 height 540
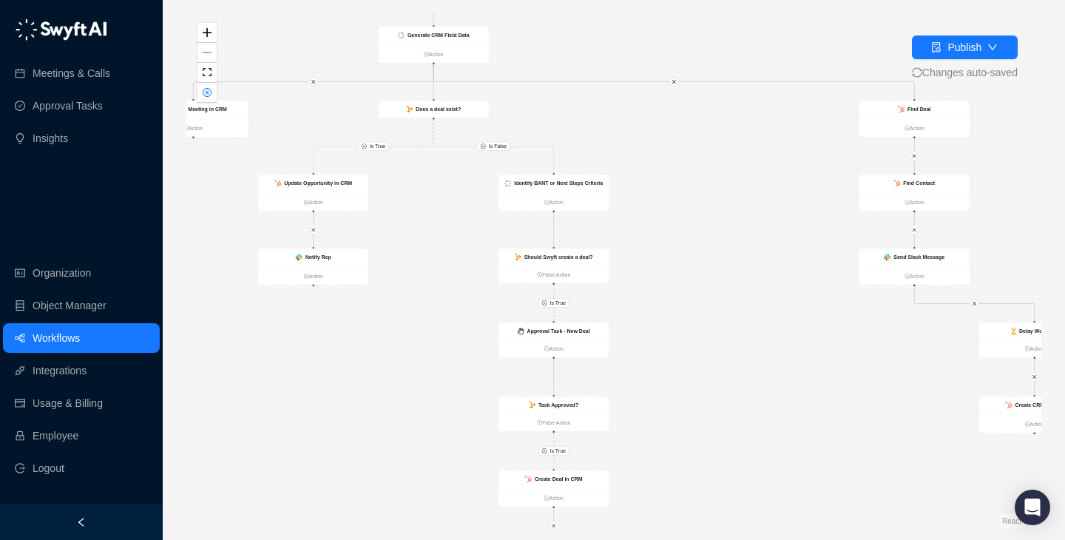
drag, startPoint x: 872, startPoint y: 371, endPoint x: 647, endPoint y: 249, distance: 255.6
click at [647, 249] on div "Is True Is True Is False Is True Call Completed Action Update Opportunity in CR…" at bounding box center [613, 270] width 855 height 516
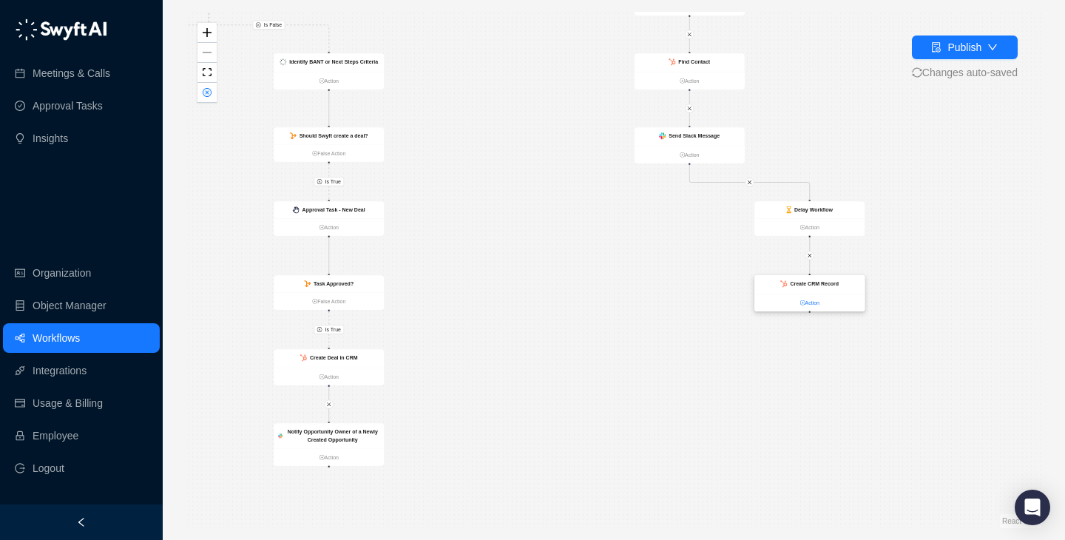
click at [815, 304] on link "Action" at bounding box center [810, 303] width 110 height 8
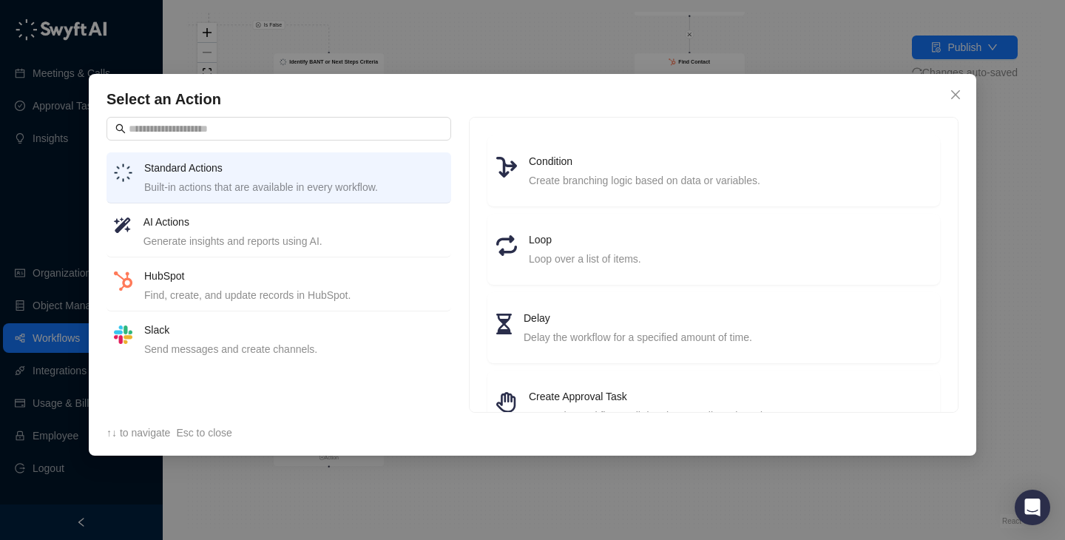
click at [318, 285] on div "HubSpot Find, create, and update records in HubSpot." at bounding box center [294, 286] width 300 height 36
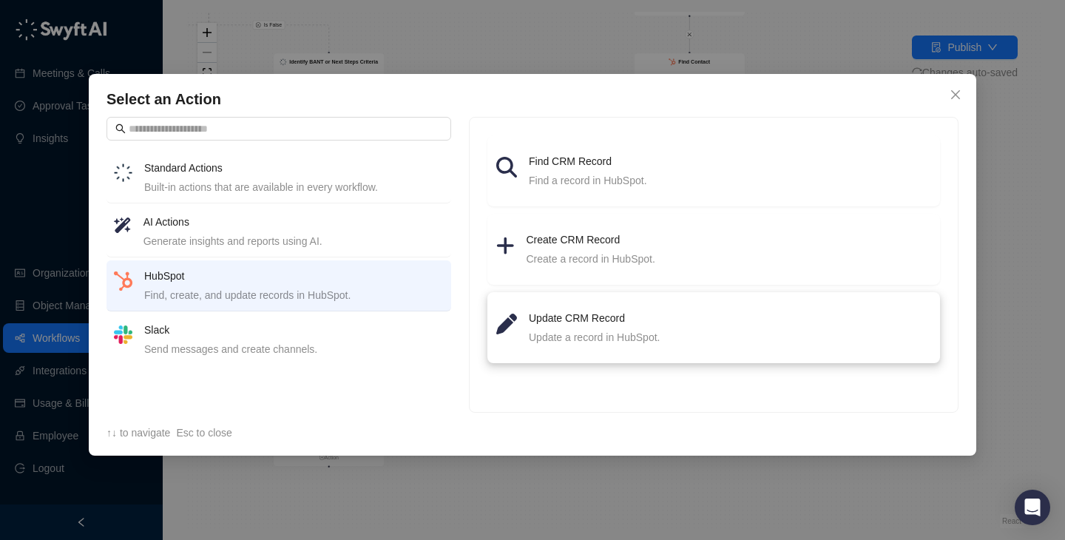
click at [676, 309] on li "Update CRM Record Update a record in HubSpot." at bounding box center [713, 327] width 435 height 53
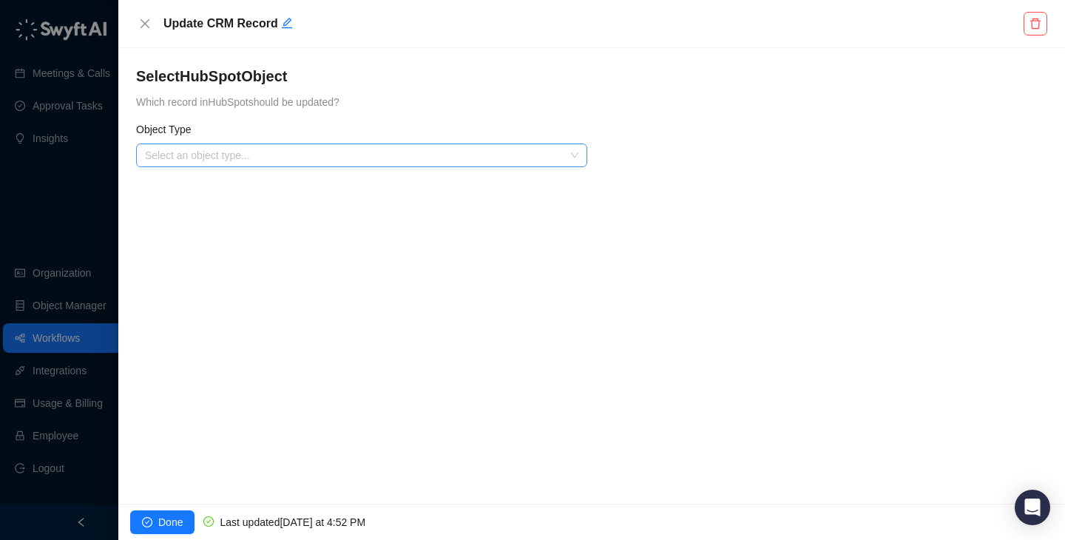
click at [342, 161] on input "search" at bounding box center [357, 155] width 425 height 22
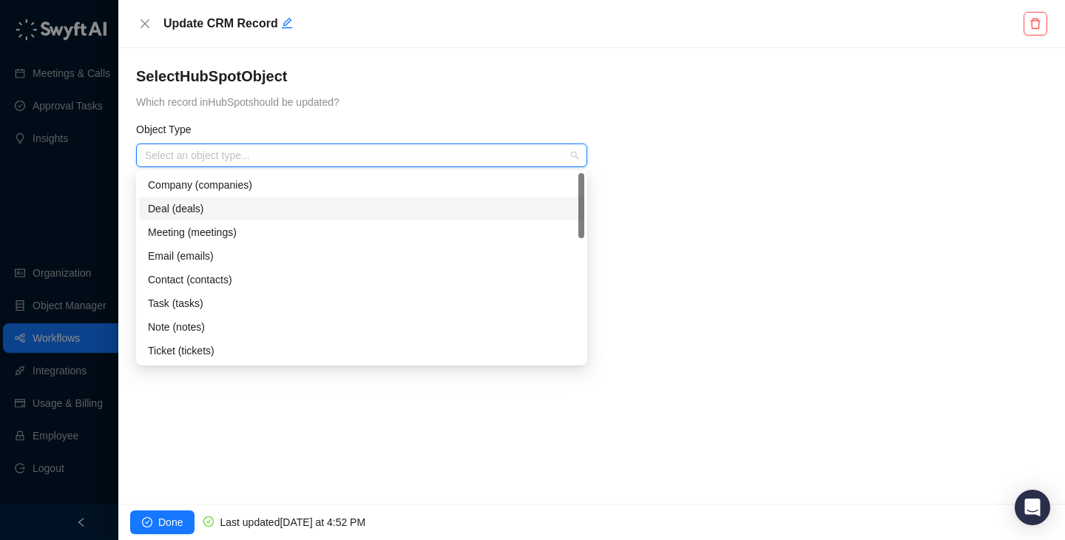
click at [316, 203] on div "Deal (deals)" at bounding box center [362, 209] width 428 height 16
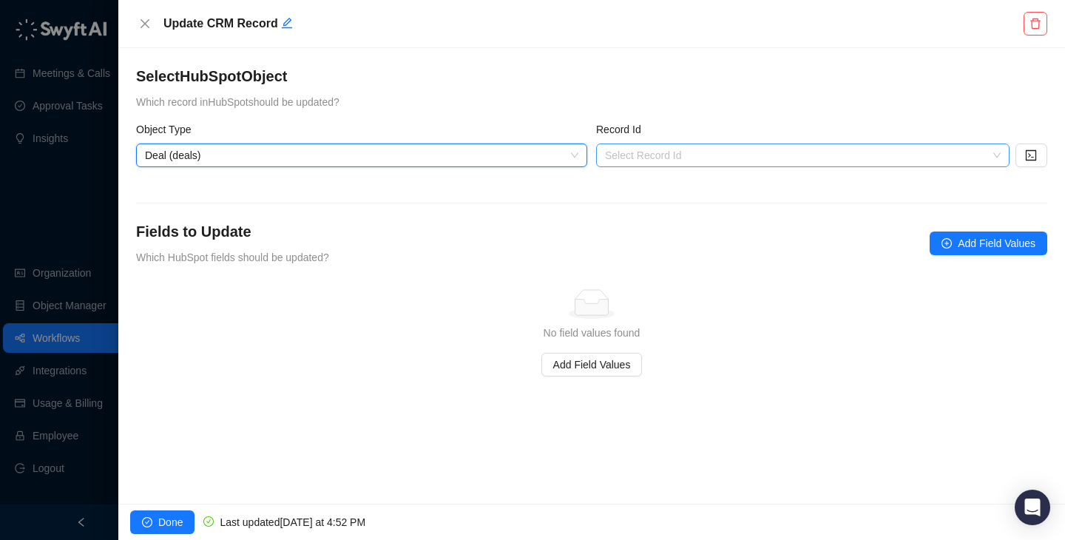
click at [671, 145] on input "search" at bounding box center [798, 155] width 387 height 22
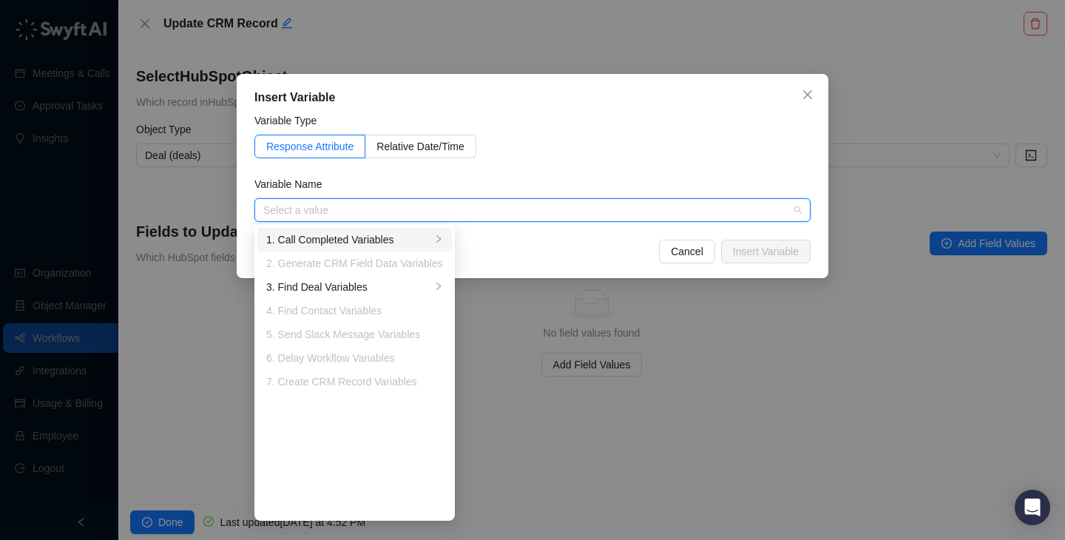
click at [387, 235] on div "1. Call Completed Variables" at bounding box center [348, 240] width 165 height 16
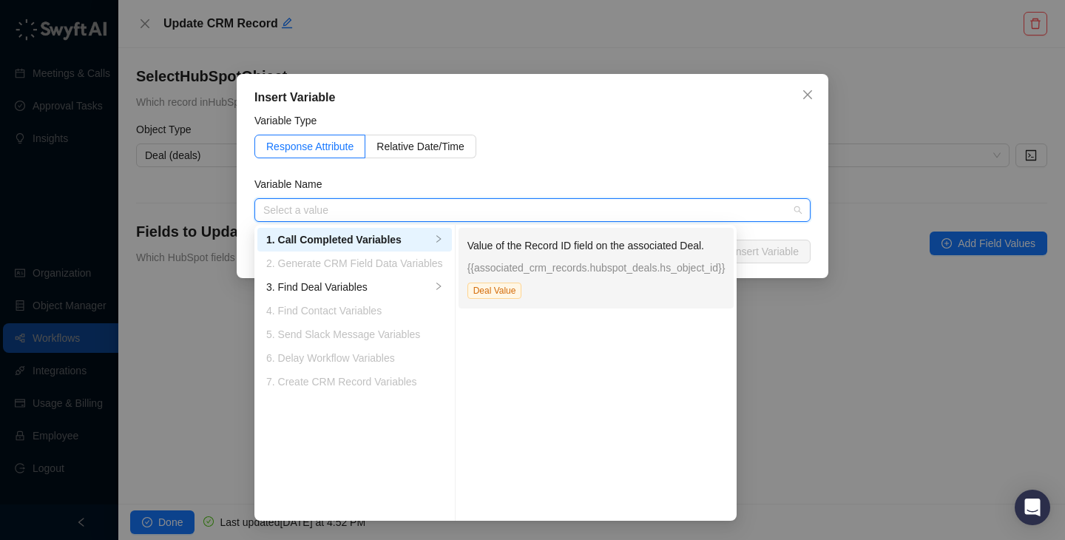
click at [556, 254] on div "Value of the Record ID field on the associated Deal. {{associated_crm_records.h…" at bounding box center [597, 268] width 258 height 61
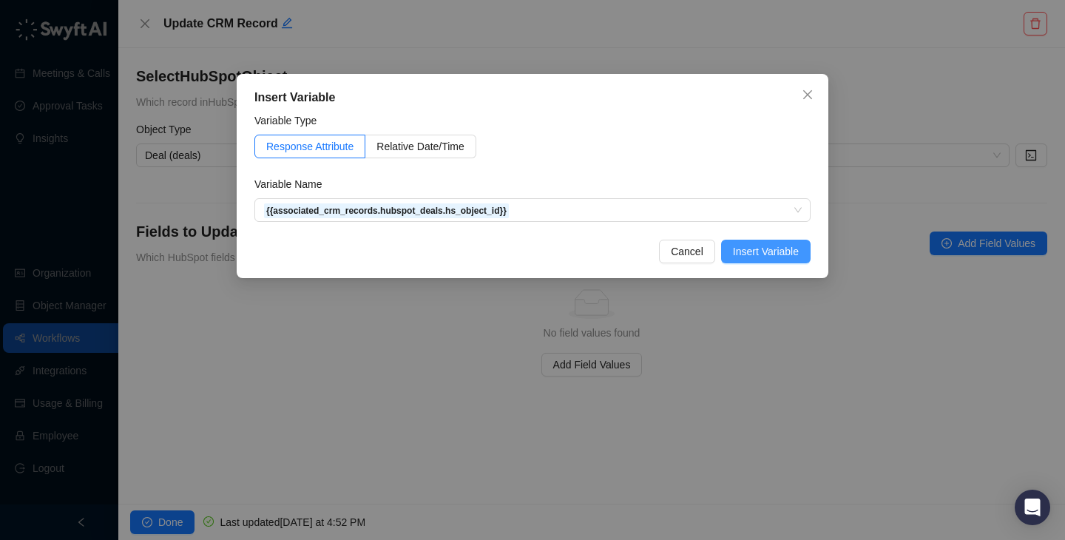
click at [764, 260] on button "Insert Variable" at bounding box center [766, 252] width 90 height 24
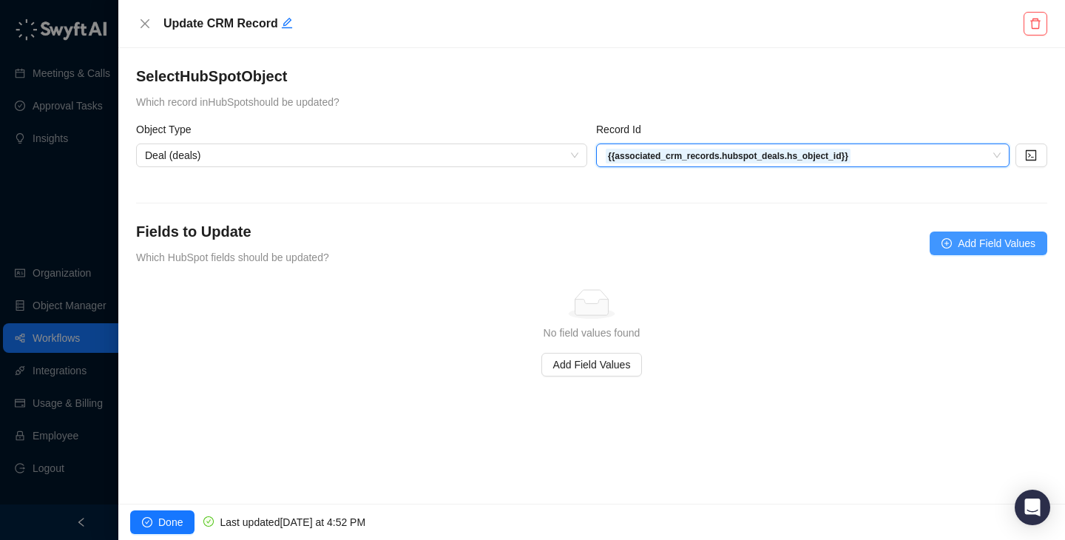
click at [966, 249] on span "Add Field Values" at bounding box center [997, 243] width 78 height 16
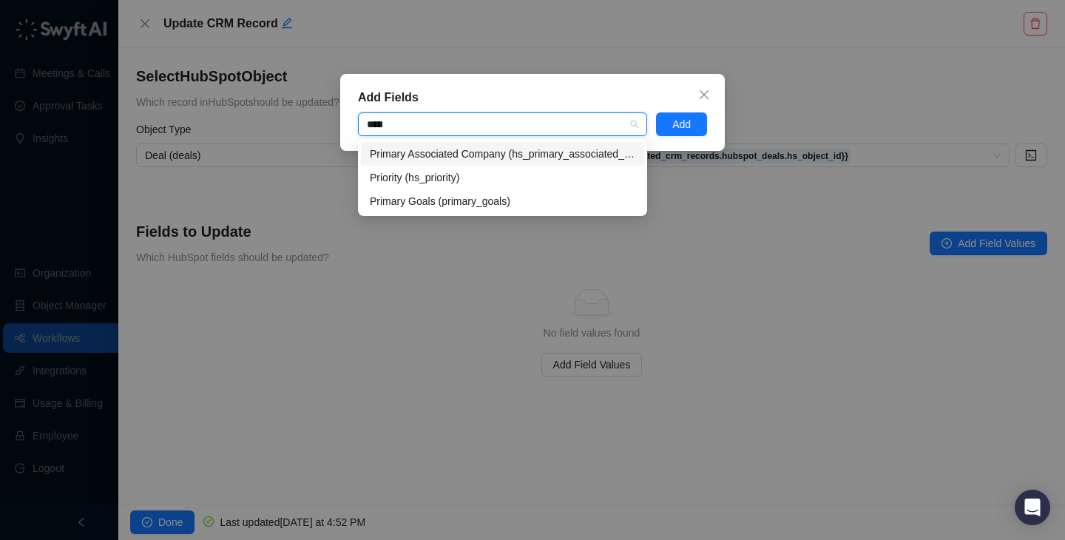
type input "******"
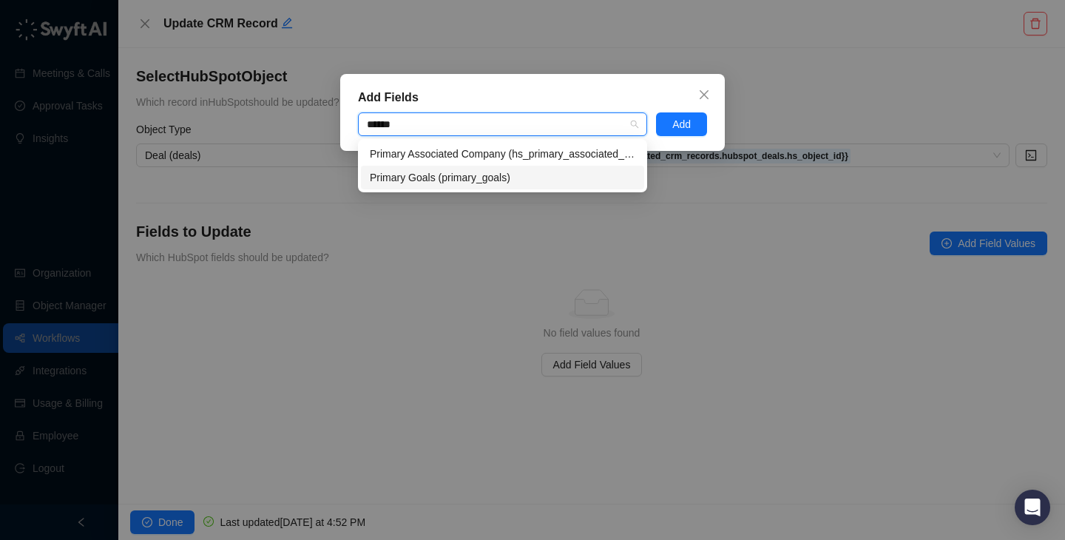
click at [435, 176] on div "Primary Goals (primary_goals)" at bounding box center [503, 177] width 266 height 16
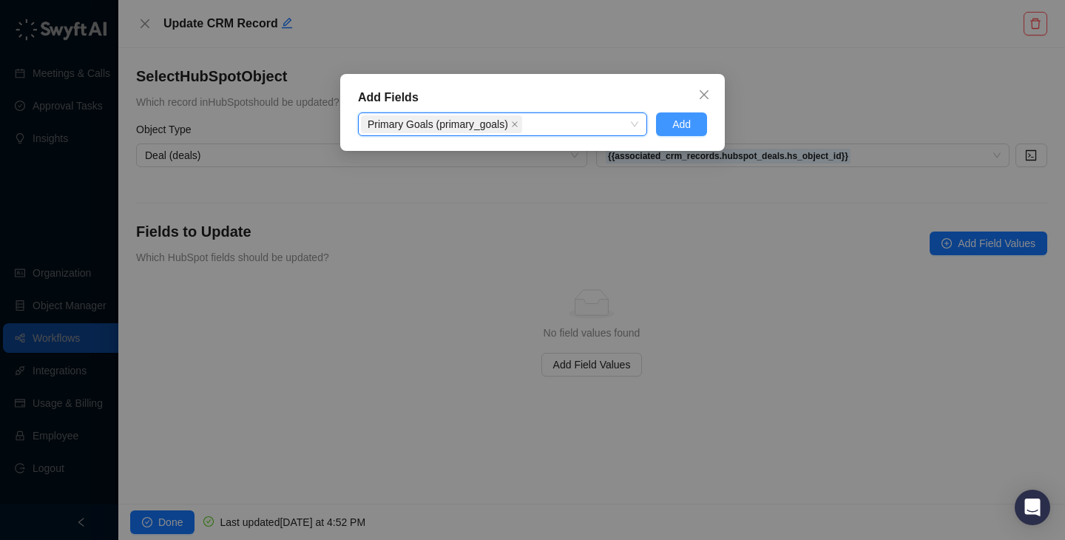
click at [669, 126] on button "Add" at bounding box center [681, 124] width 51 height 24
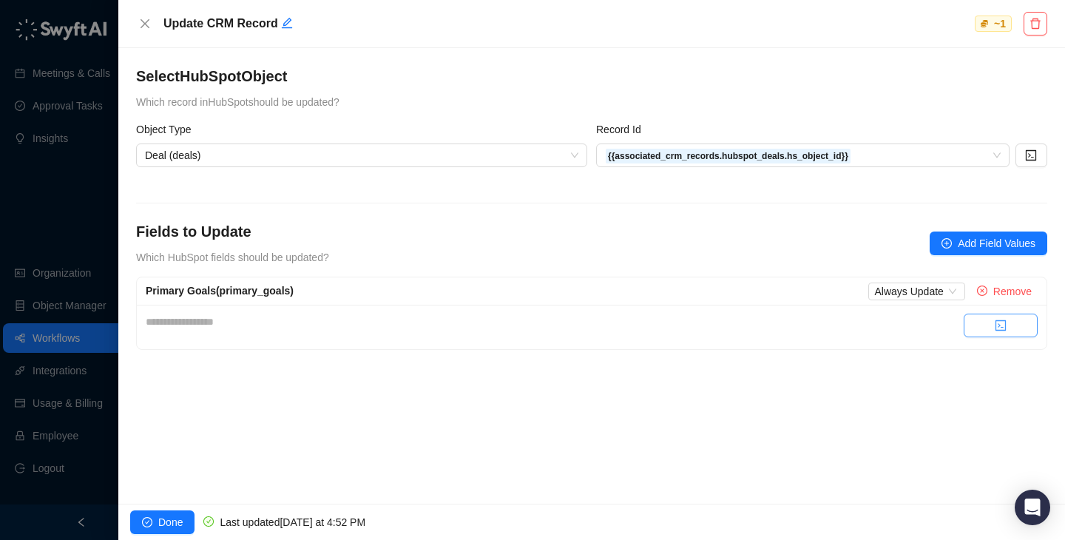
click at [1004, 322] on icon "code" at bounding box center [1001, 326] width 12 height 12
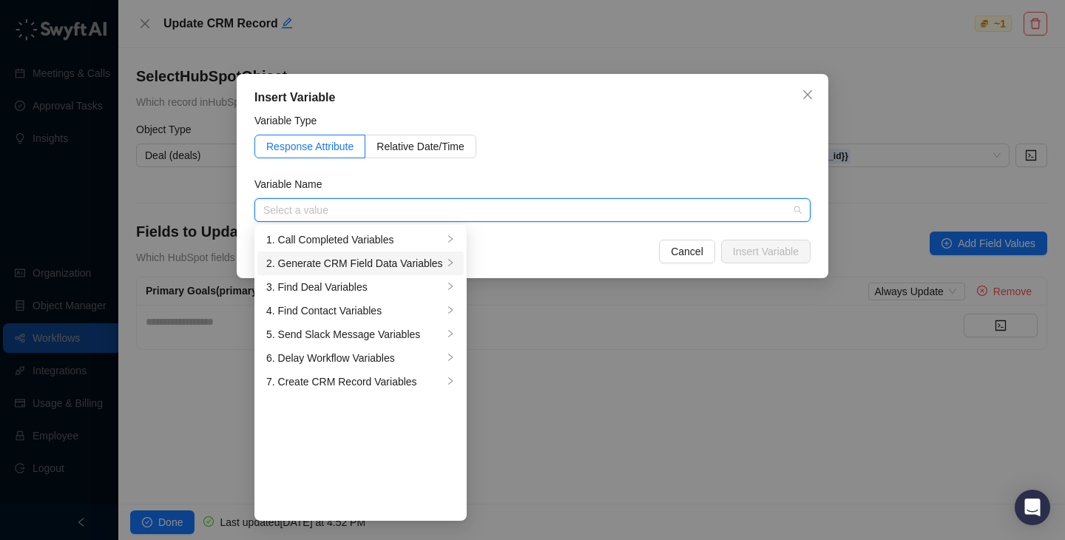
click at [357, 261] on div "2. Generate CRM Field Data Variables" at bounding box center [354, 263] width 177 height 16
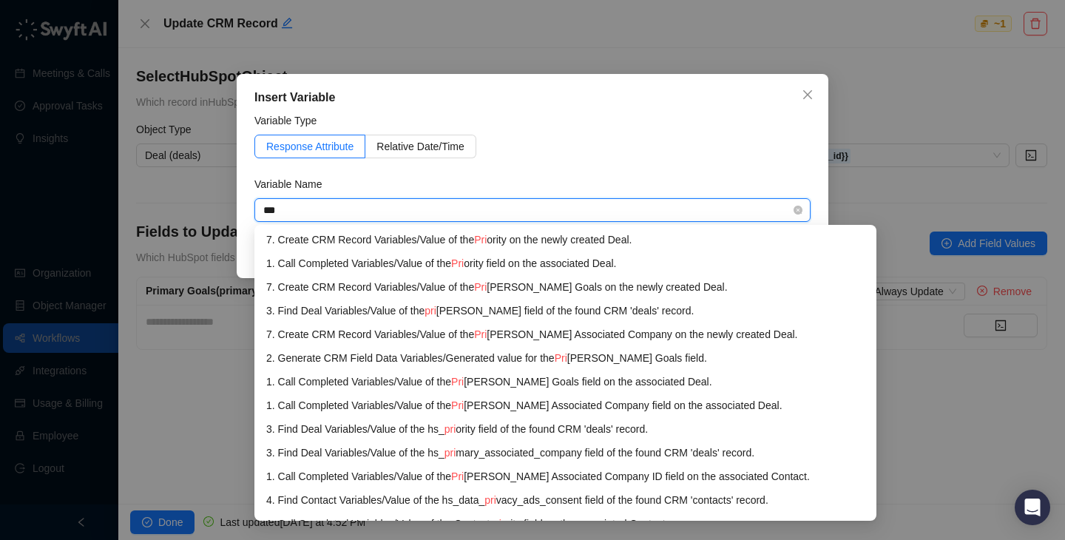
type input "****"
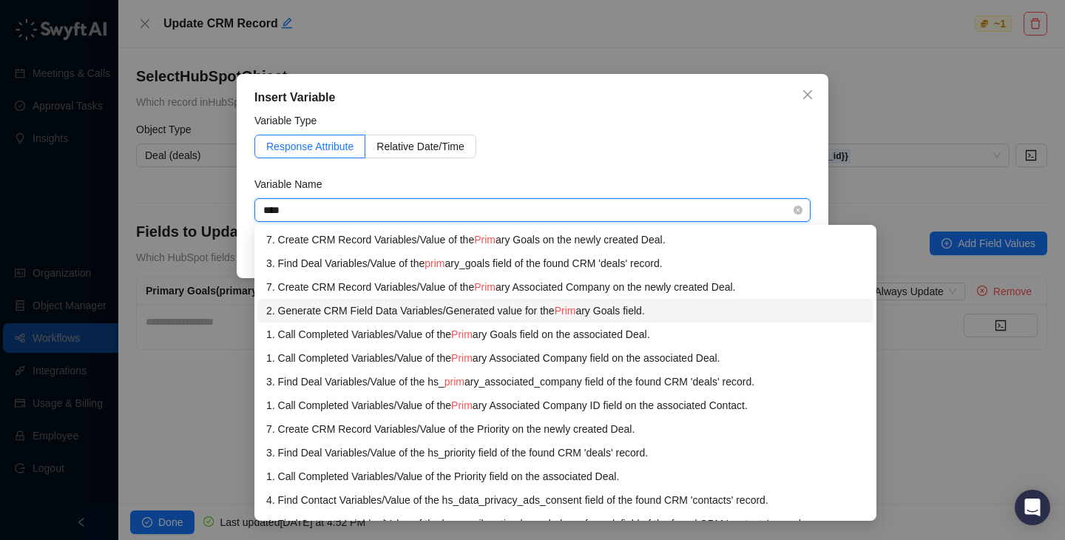
click at [480, 311] on div "2. Generate CRM Field Data Variables / Generated value for the Prim ary Goals f…" at bounding box center [565, 311] width 599 height 16
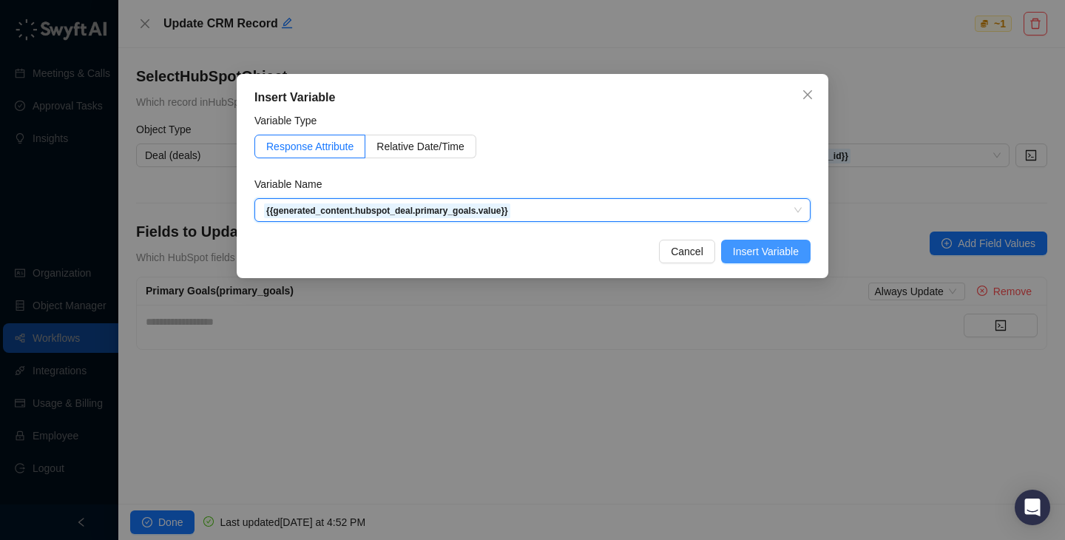
click at [739, 252] on span "Insert Variable" at bounding box center [766, 251] width 66 height 16
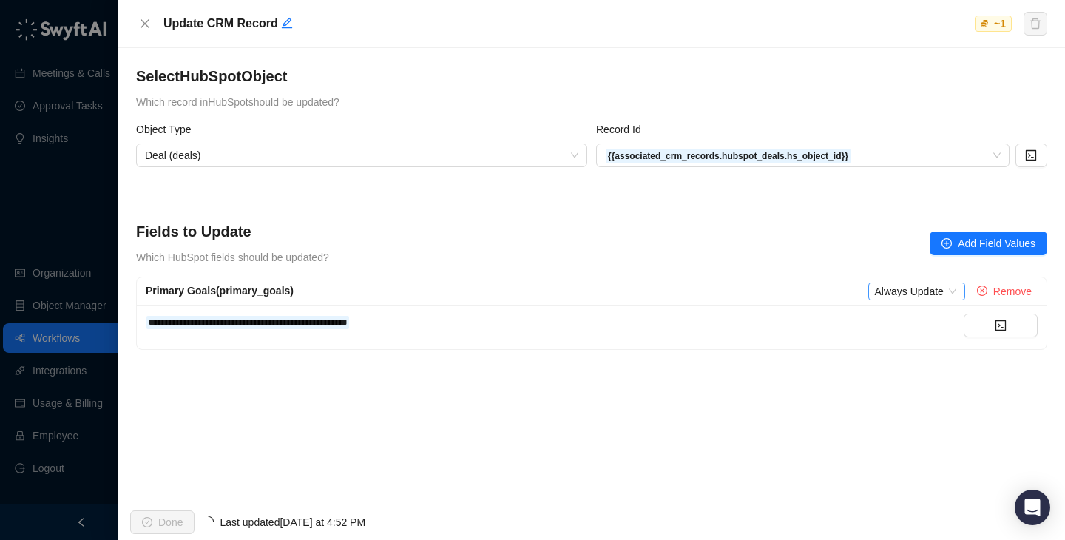
click at [923, 289] on span "Always Update" at bounding box center [917, 291] width 84 height 16
click at [24, 220] on div at bounding box center [532, 270] width 1065 height 540
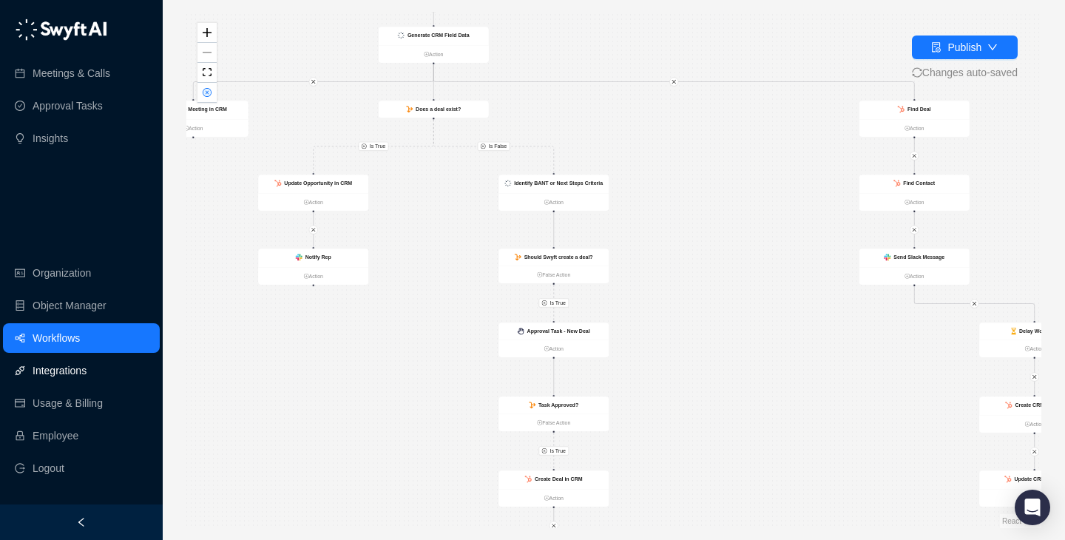
click at [87, 378] on link "Integrations" at bounding box center [60, 371] width 54 height 30
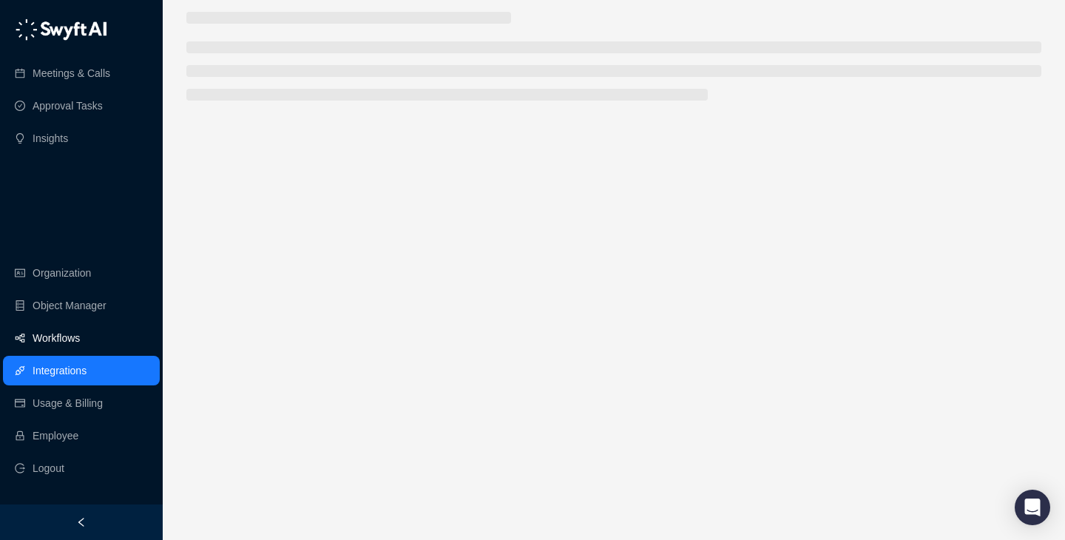
click at [80, 333] on link "Workflows" at bounding box center [56, 338] width 47 height 30
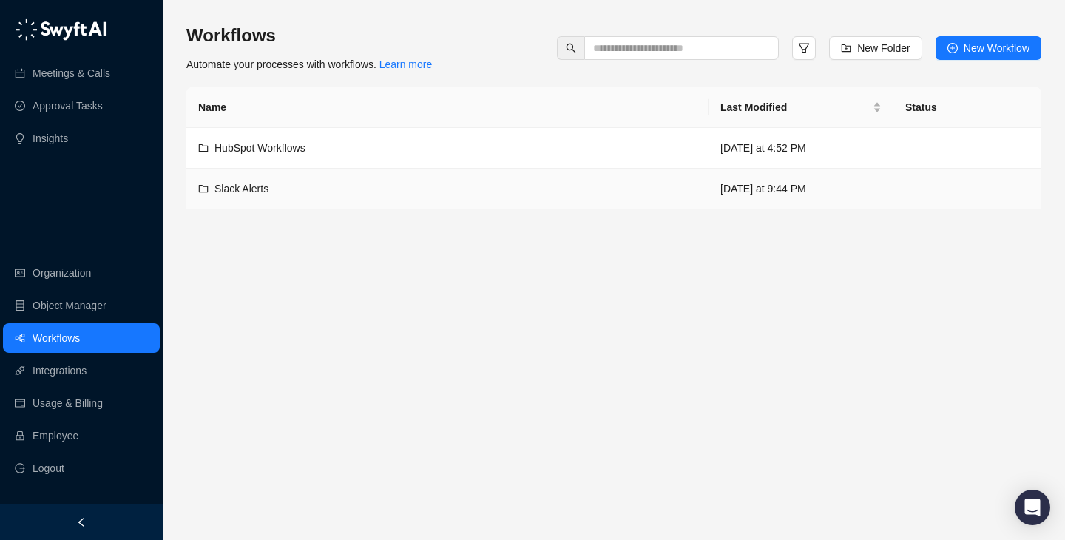
click at [343, 195] on div "Slack Alerts" at bounding box center [447, 189] width 499 height 16
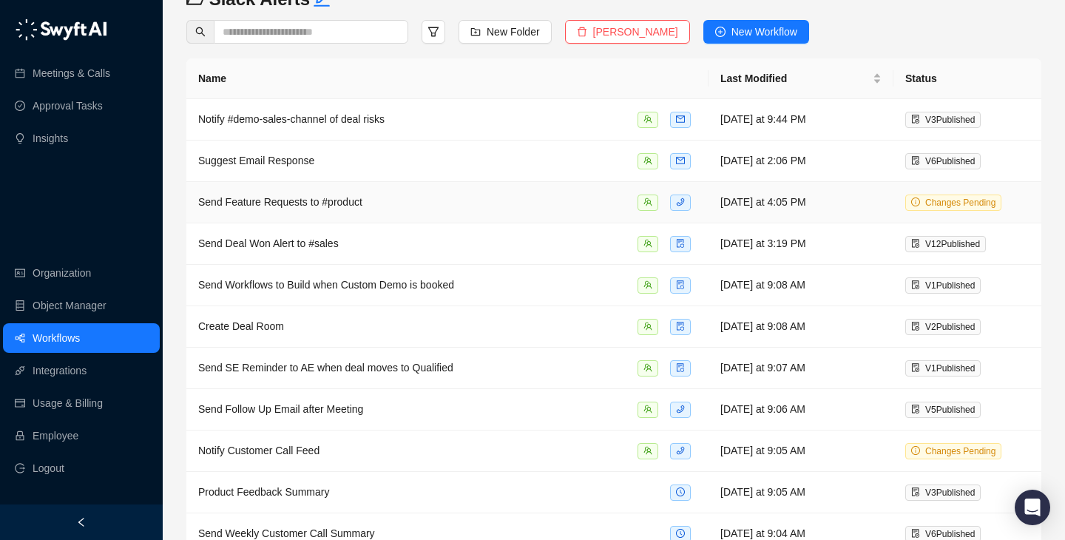
scroll to position [68, 0]
click at [500, 152] on div "Suggest Email Response" at bounding box center [447, 160] width 499 height 17
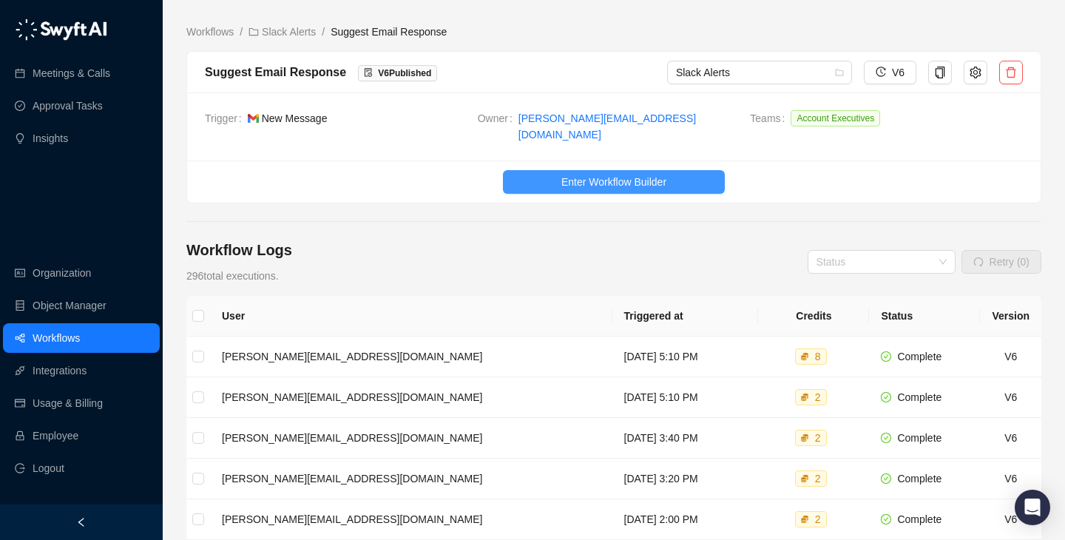
click at [581, 174] on span "Enter Workflow Builder" at bounding box center [614, 182] width 105 height 16
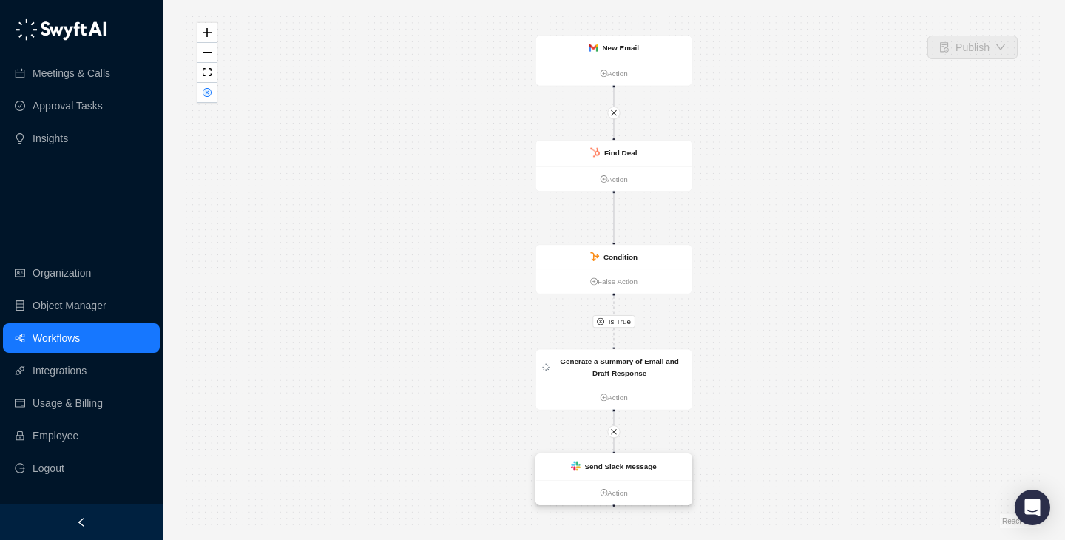
click at [622, 464] on strong "Send Slack Message" at bounding box center [621, 466] width 72 height 8
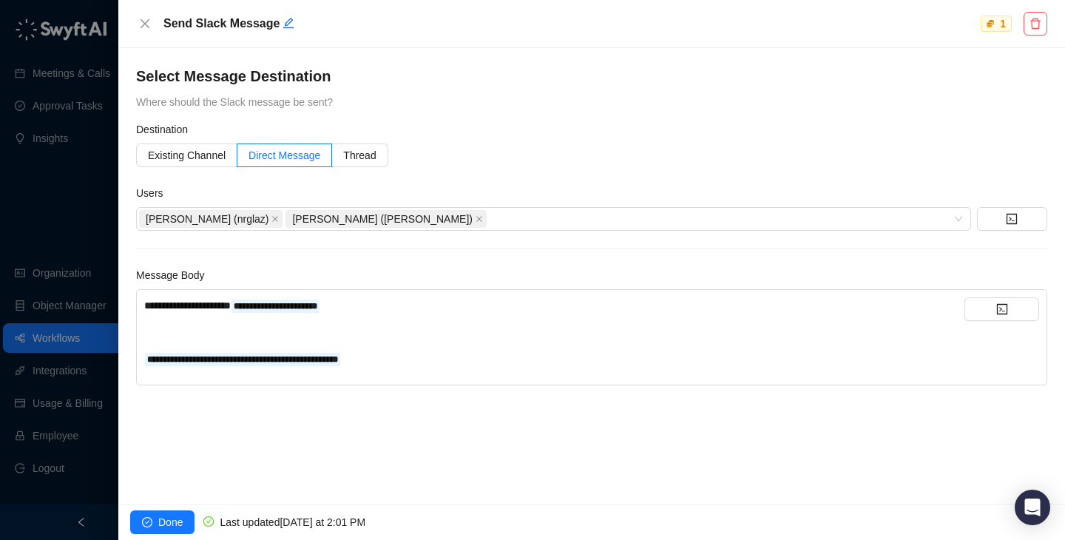
click at [46, 248] on div at bounding box center [532, 270] width 1065 height 540
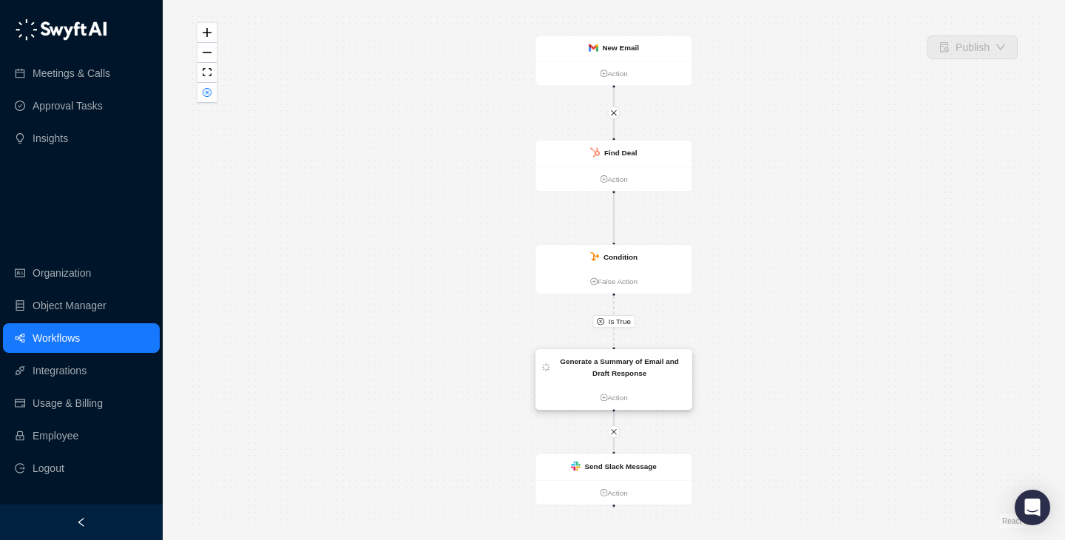
click at [635, 370] on strong "Generate a Summary of Email and Draft Response" at bounding box center [619, 367] width 119 height 20
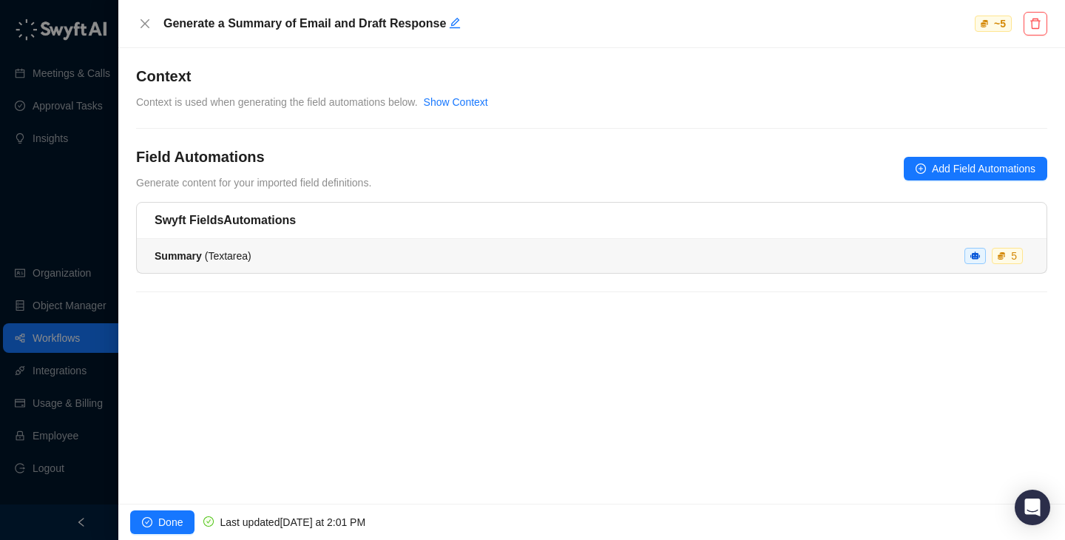
click at [517, 258] on div "Summary ( Textarea ) 5" at bounding box center [592, 256] width 875 height 16
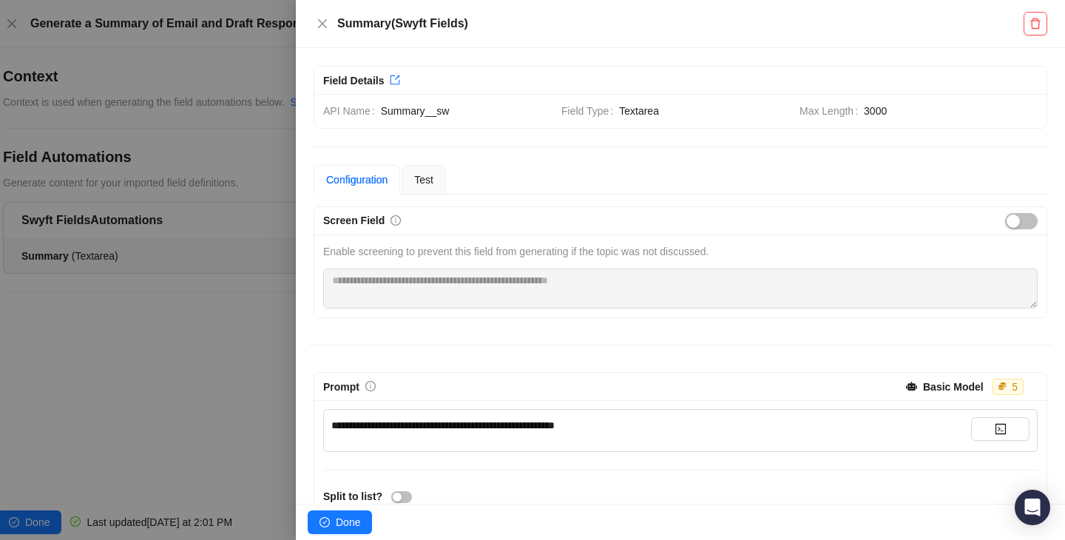
click at [142, 264] on div at bounding box center [532, 270] width 1065 height 540
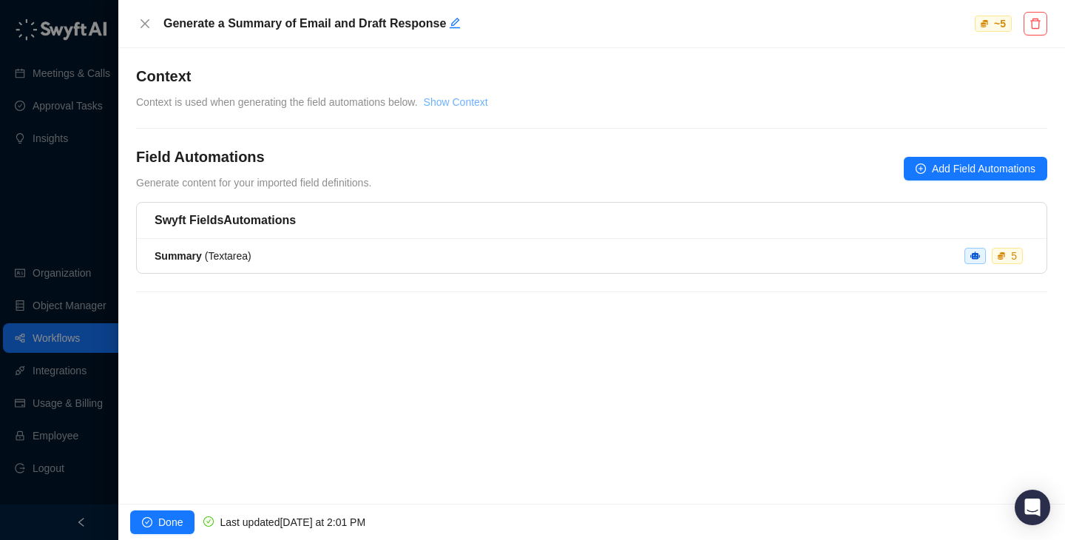
click at [461, 107] on link "Show Context" at bounding box center [456, 102] width 64 height 12
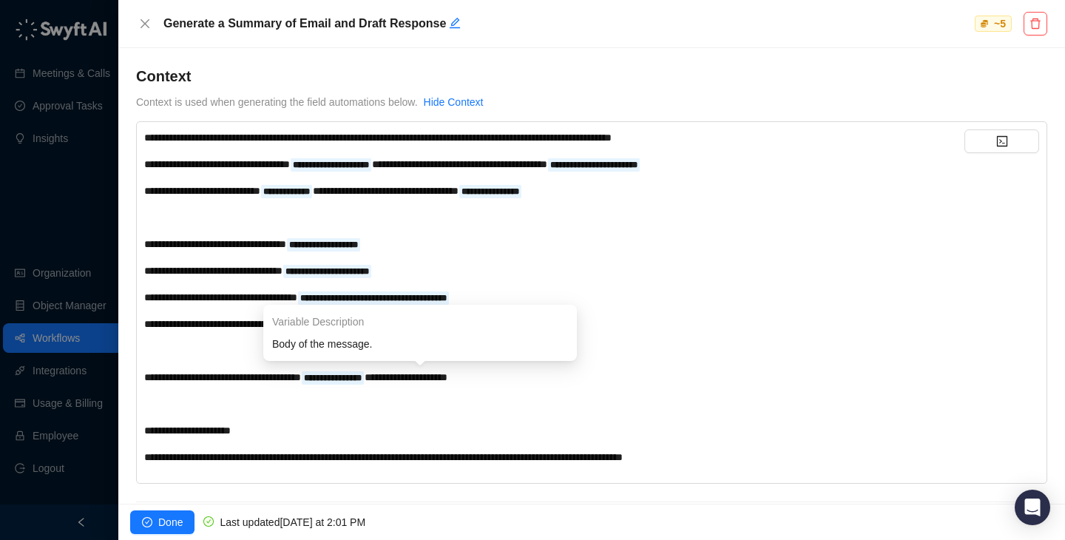
click at [606, 365] on div "**********" at bounding box center [554, 297] width 821 height 336
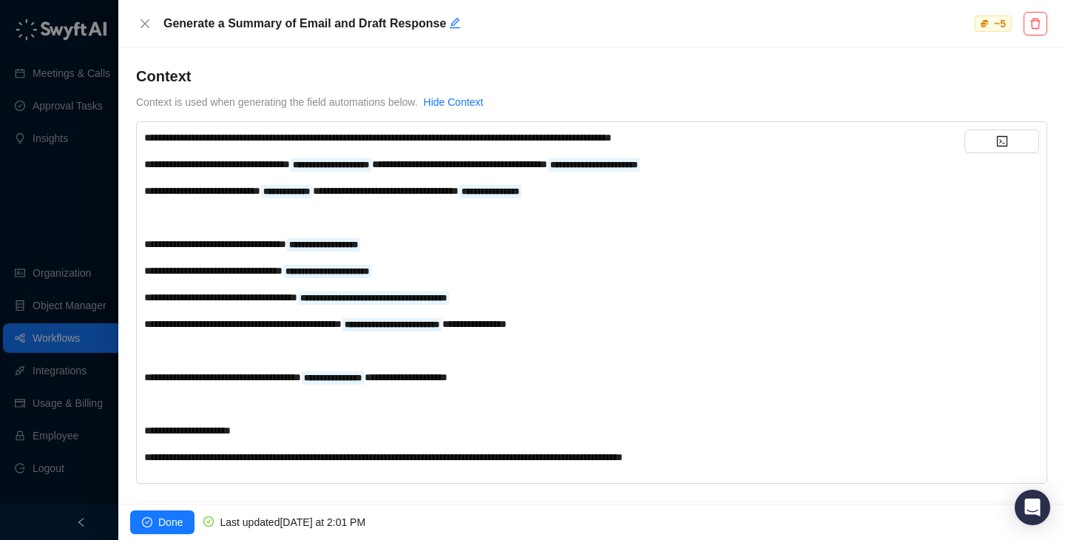
click at [615, 354] on div "﻿" at bounding box center [554, 351] width 821 height 16
click at [138, 30] on button "Close" at bounding box center [145, 24] width 18 height 18
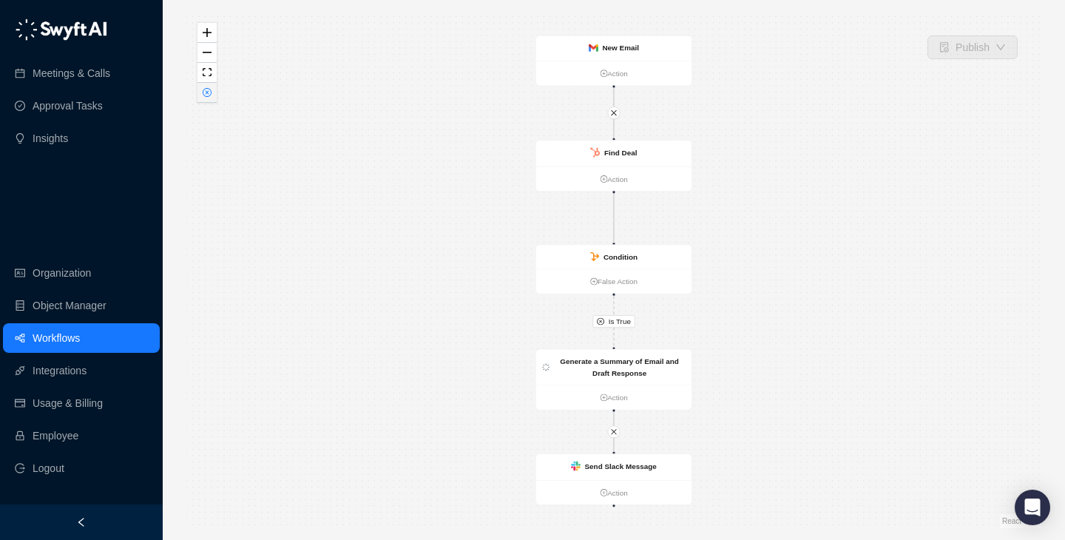
click at [208, 92] on icon "close-circle" at bounding box center [206, 92] width 7 height 7
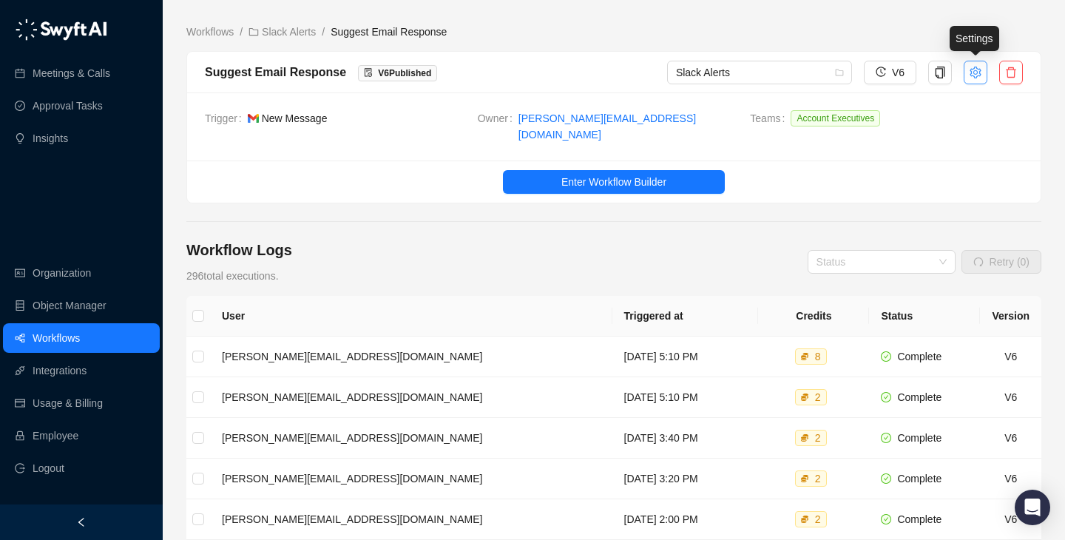
click at [975, 63] on button "button" at bounding box center [976, 73] width 24 height 24
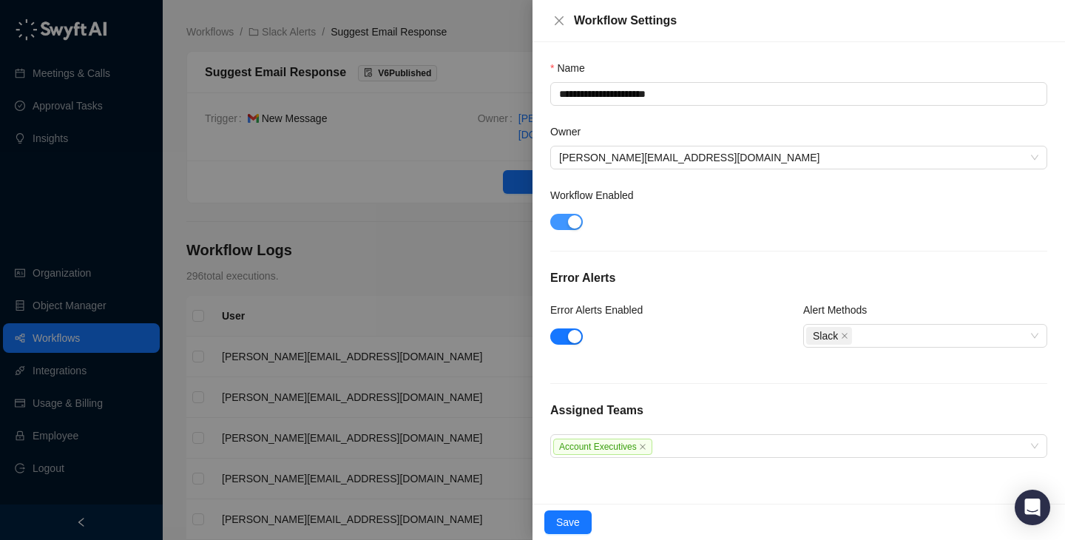
click at [582, 224] on div at bounding box center [799, 220] width 497 height 17
click at [573, 221] on div "button" at bounding box center [574, 221] width 13 height 13
click at [559, 511] on button "Save" at bounding box center [568, 523] width 47 height 24
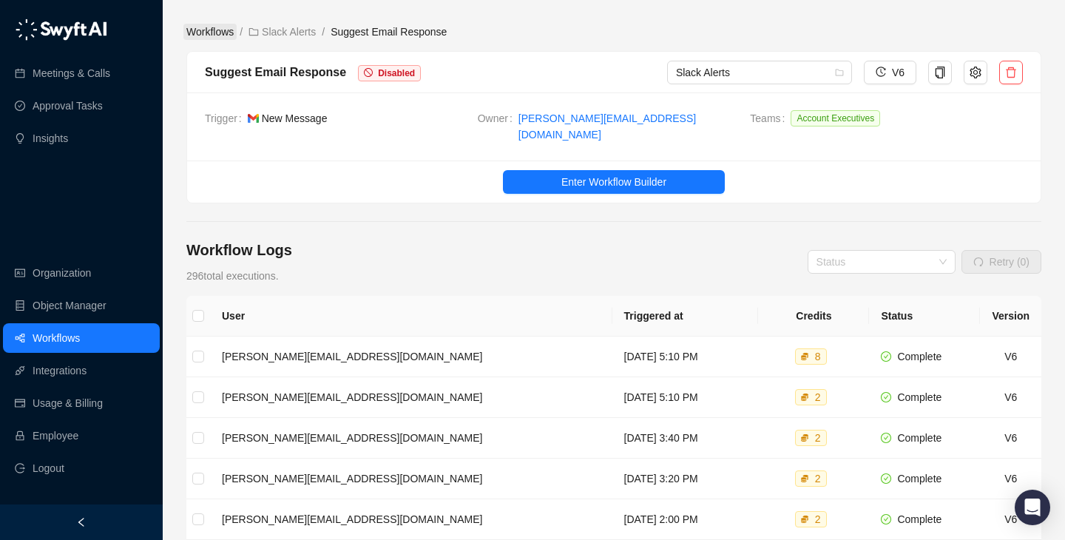
click at [208, 26] on link "Workflows" at bounding box center [210, 32] width 53 height 16
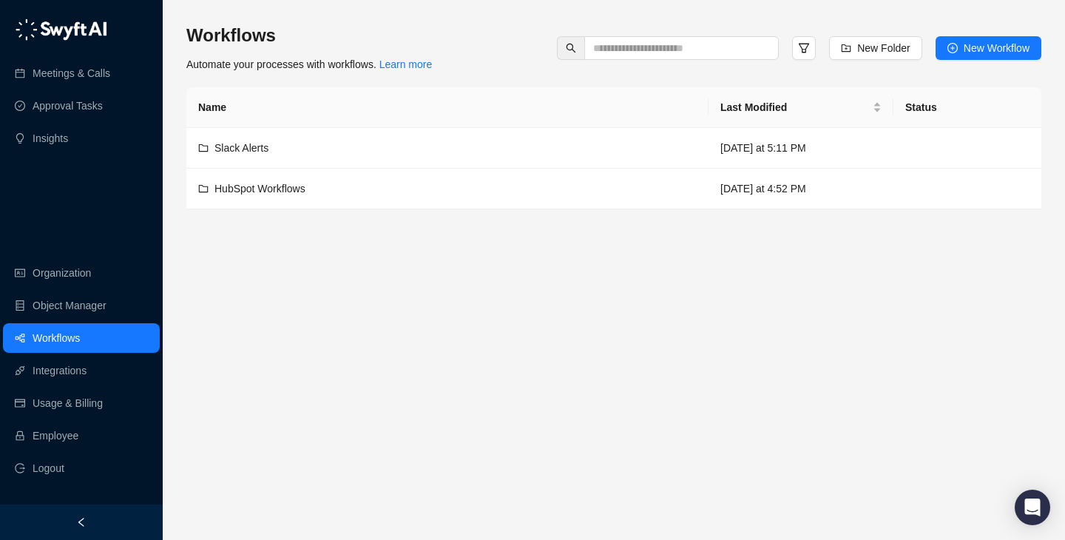
click at [540, 69] on div "Workflows Automate your processes with workflows. Learn more New Folder New Wor…" at bounding box center [613, 48] width 855 height 49
